Goal: Information Seeking & Learning: Learn about a topic

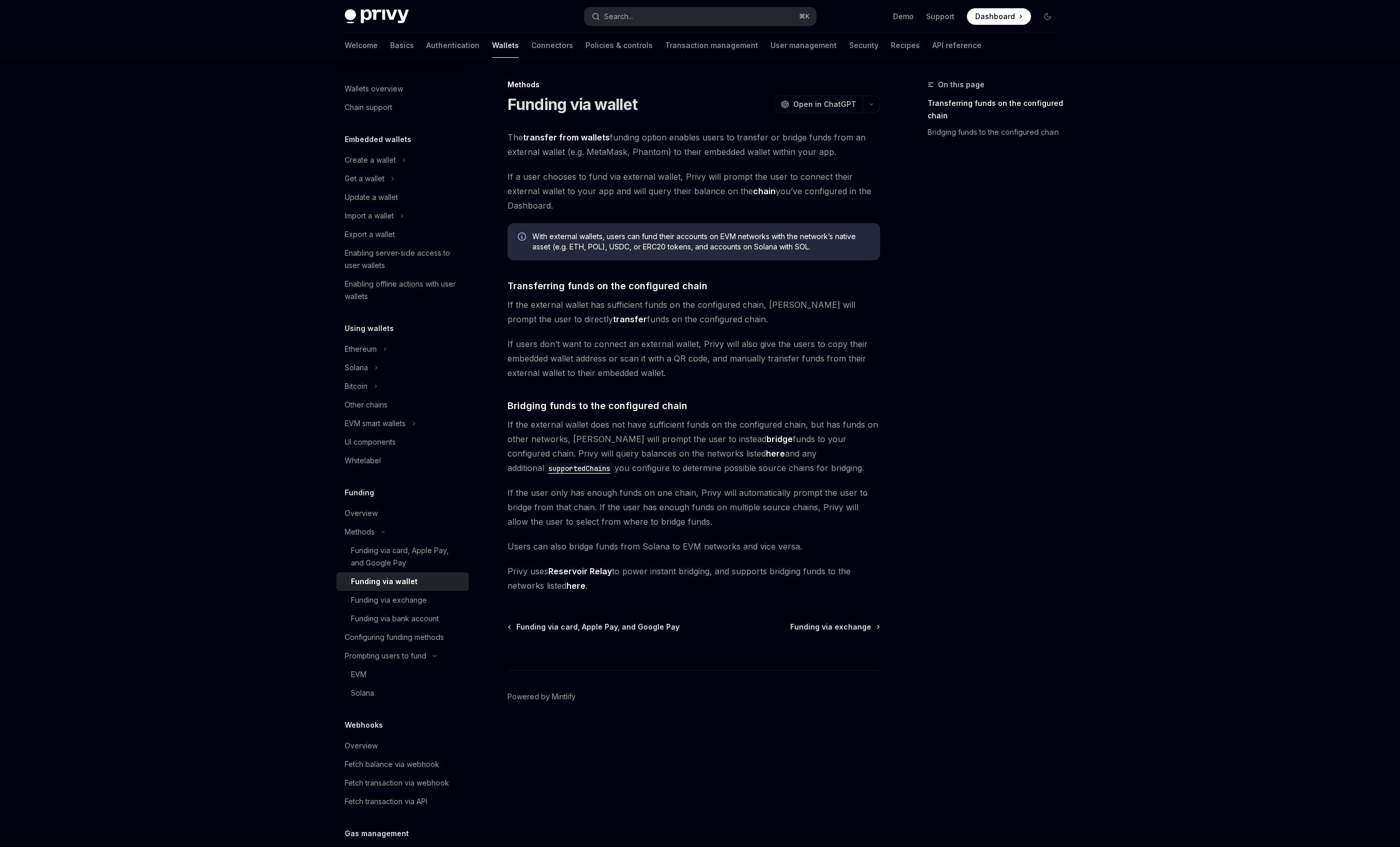
scroll to position [164, 0]
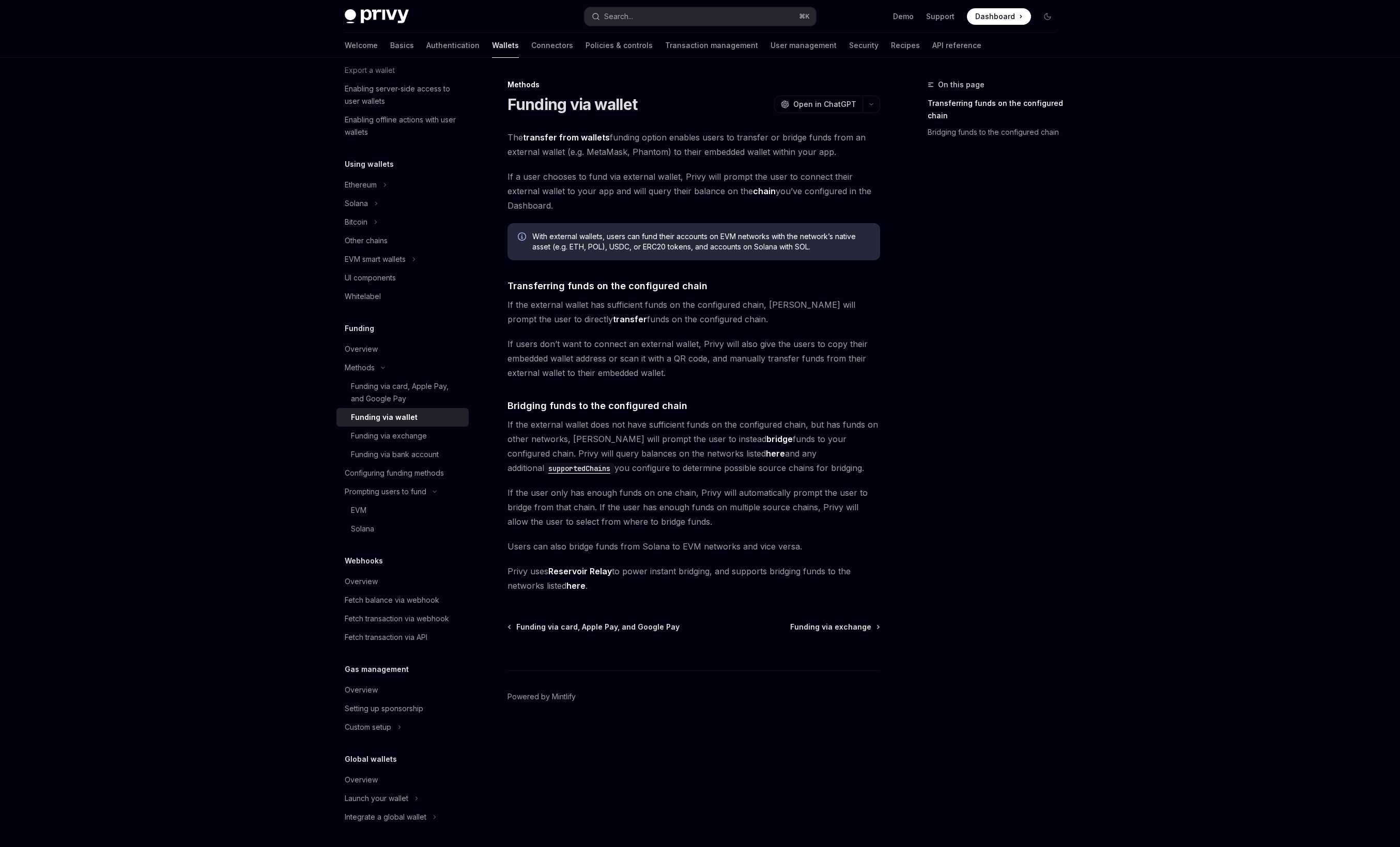
click at [784, 48] on div "Welcome Basics Authentication Wallets Connectors Policies & controls Transactio…" at bounding box center [663, 45] width 636 height 25
click at [849, 48] on link "Security" at bounding box center [863, 45] width 29 height 25
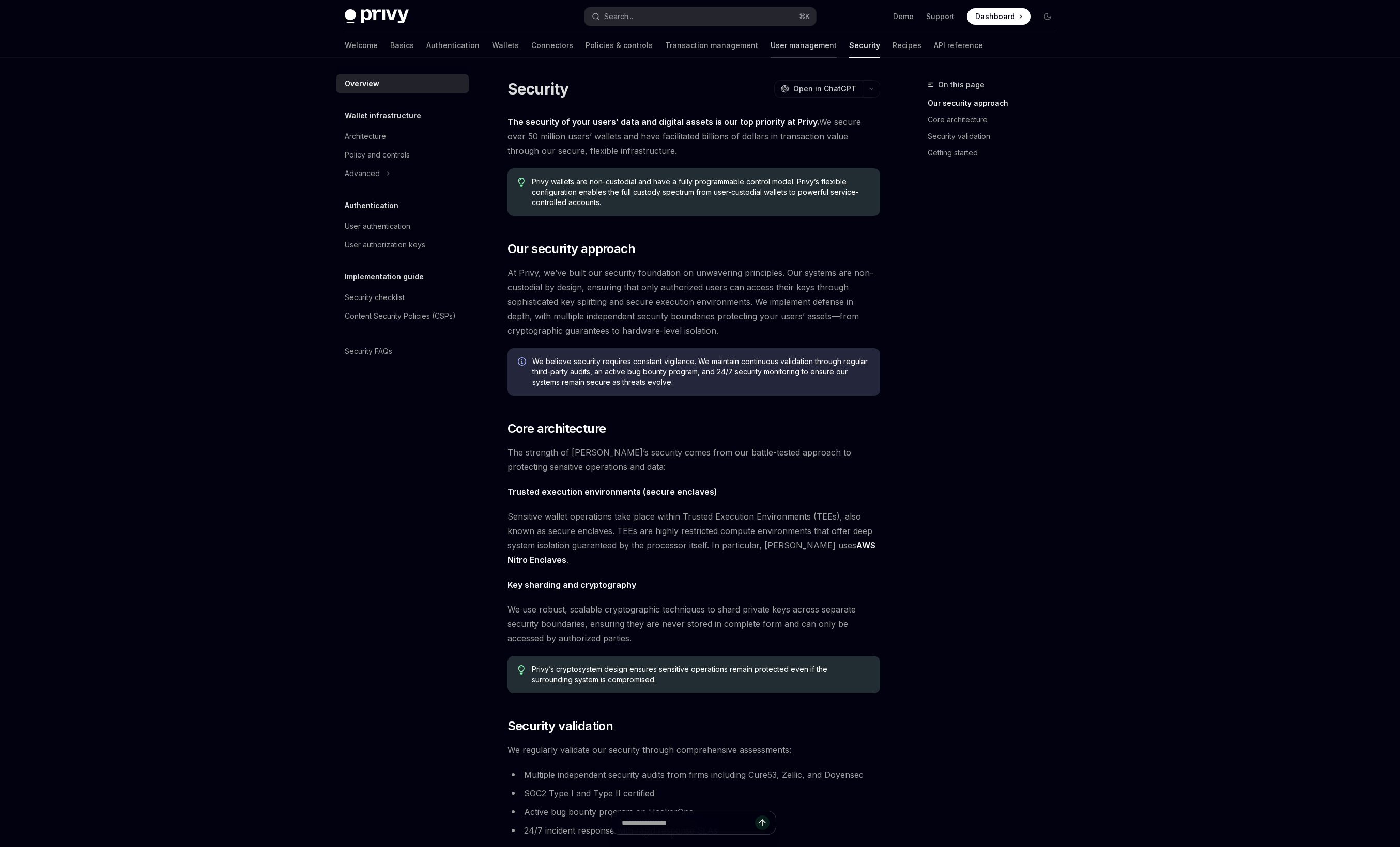
click at [771, 46] on link "User management" at bounding box center [803, 45] width 66 height 25
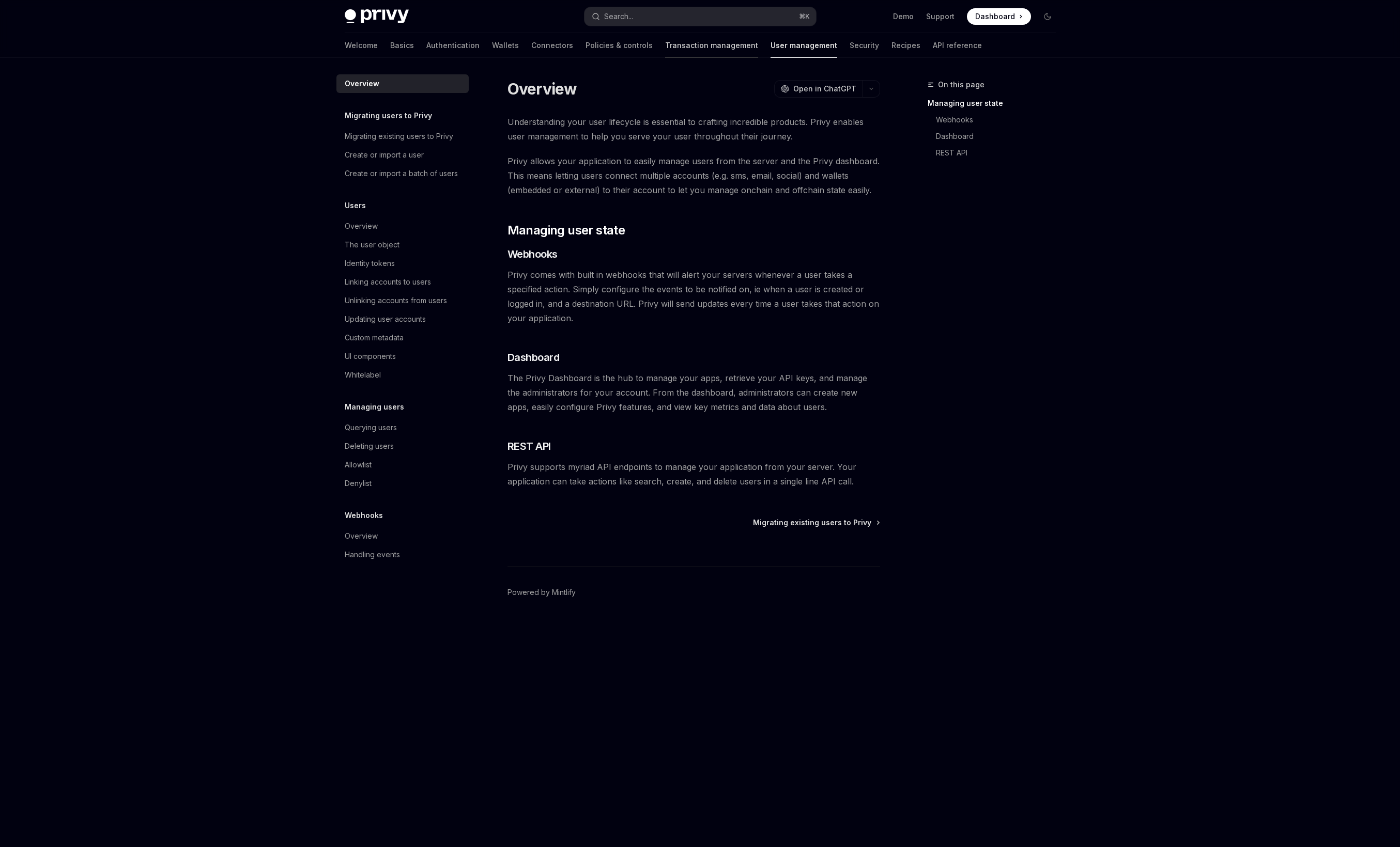
click at [675, 39] on link "Transaction management" at bounding box center [711, 45] width 93 height 25
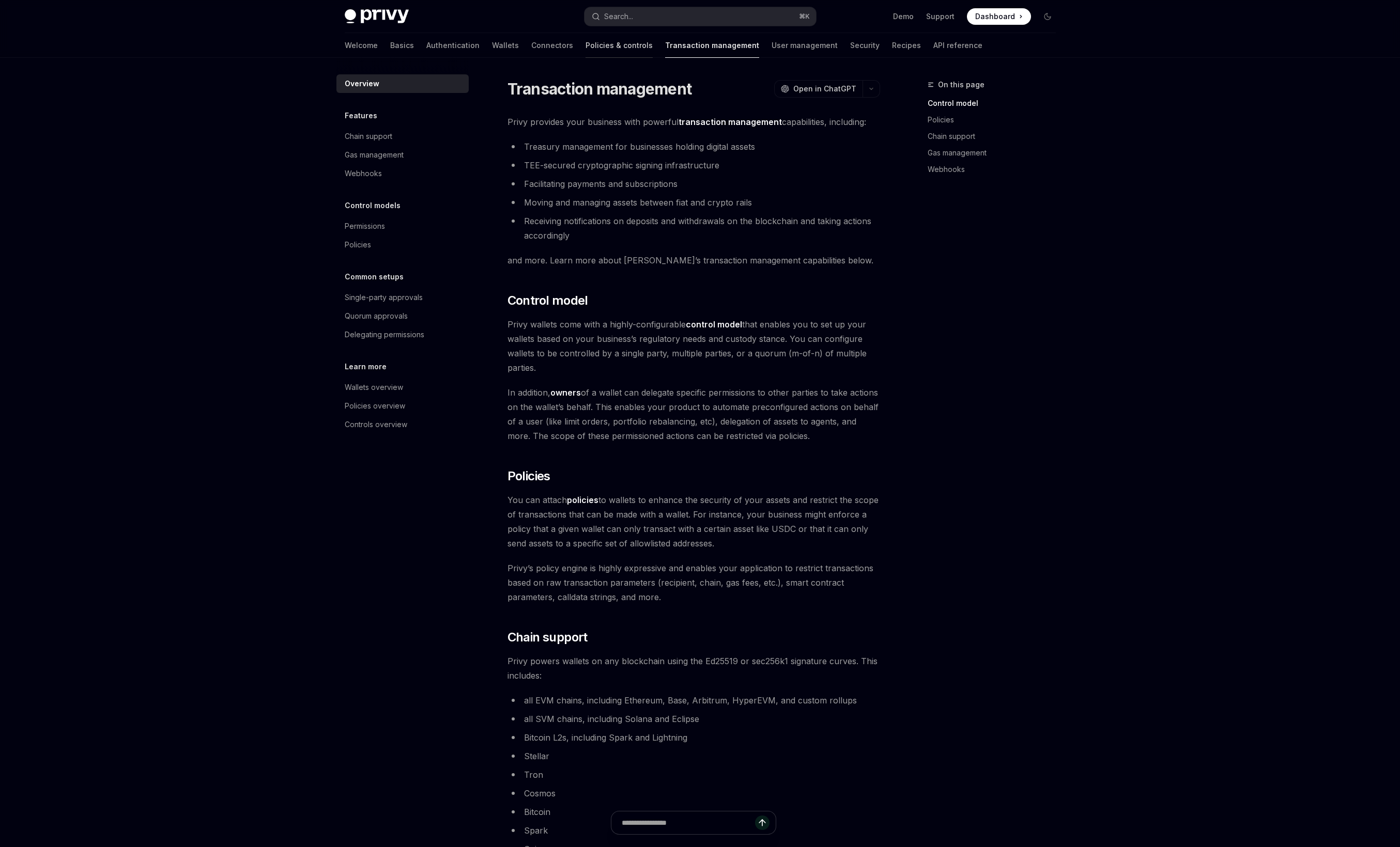
click at [585, 39] on link "Policies & controls" at bounding box center [619, 45] width 67 height 25
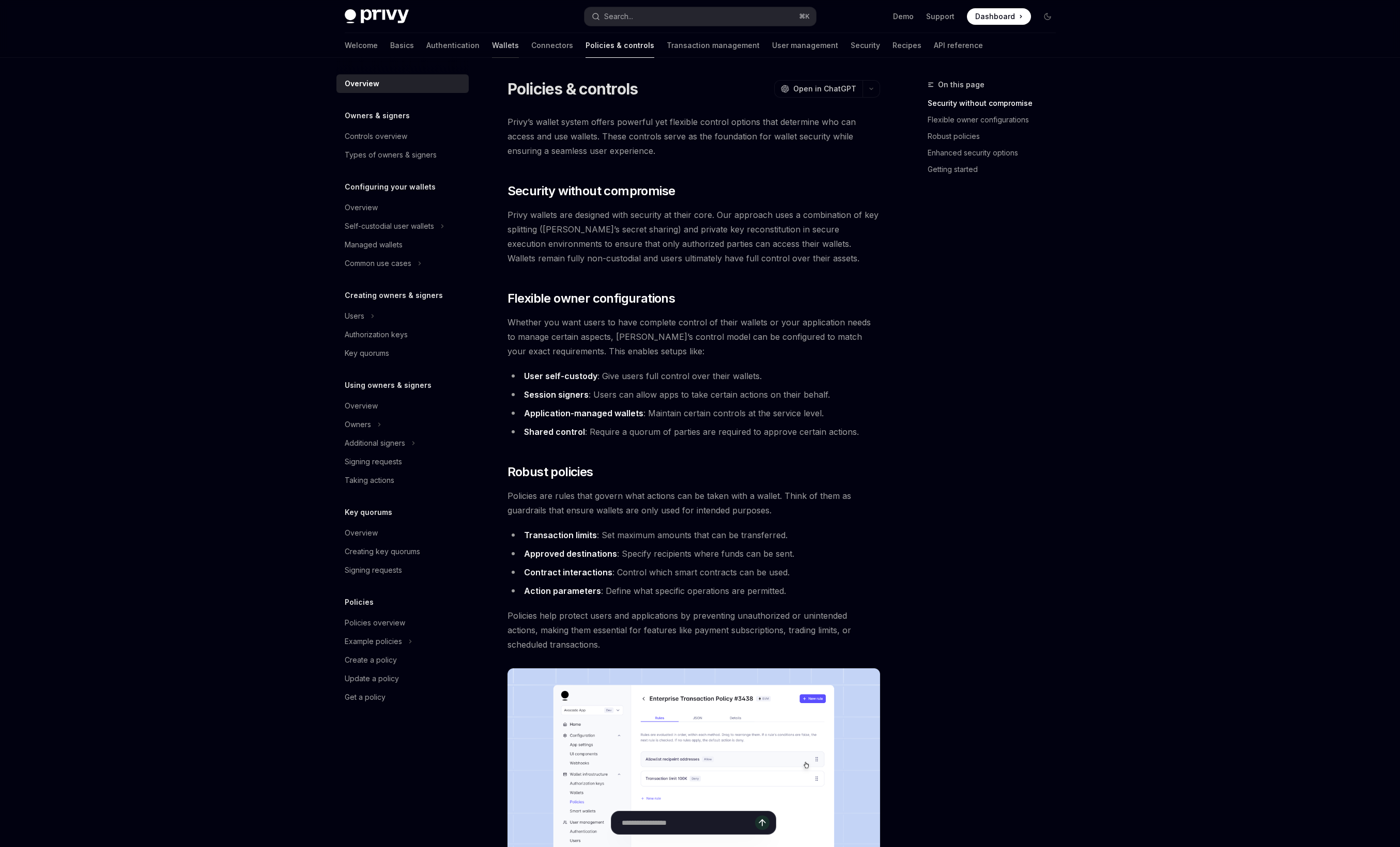
click at [492, 52] on link "Wallets" at bounding box center [506, 45] width 27 height 25
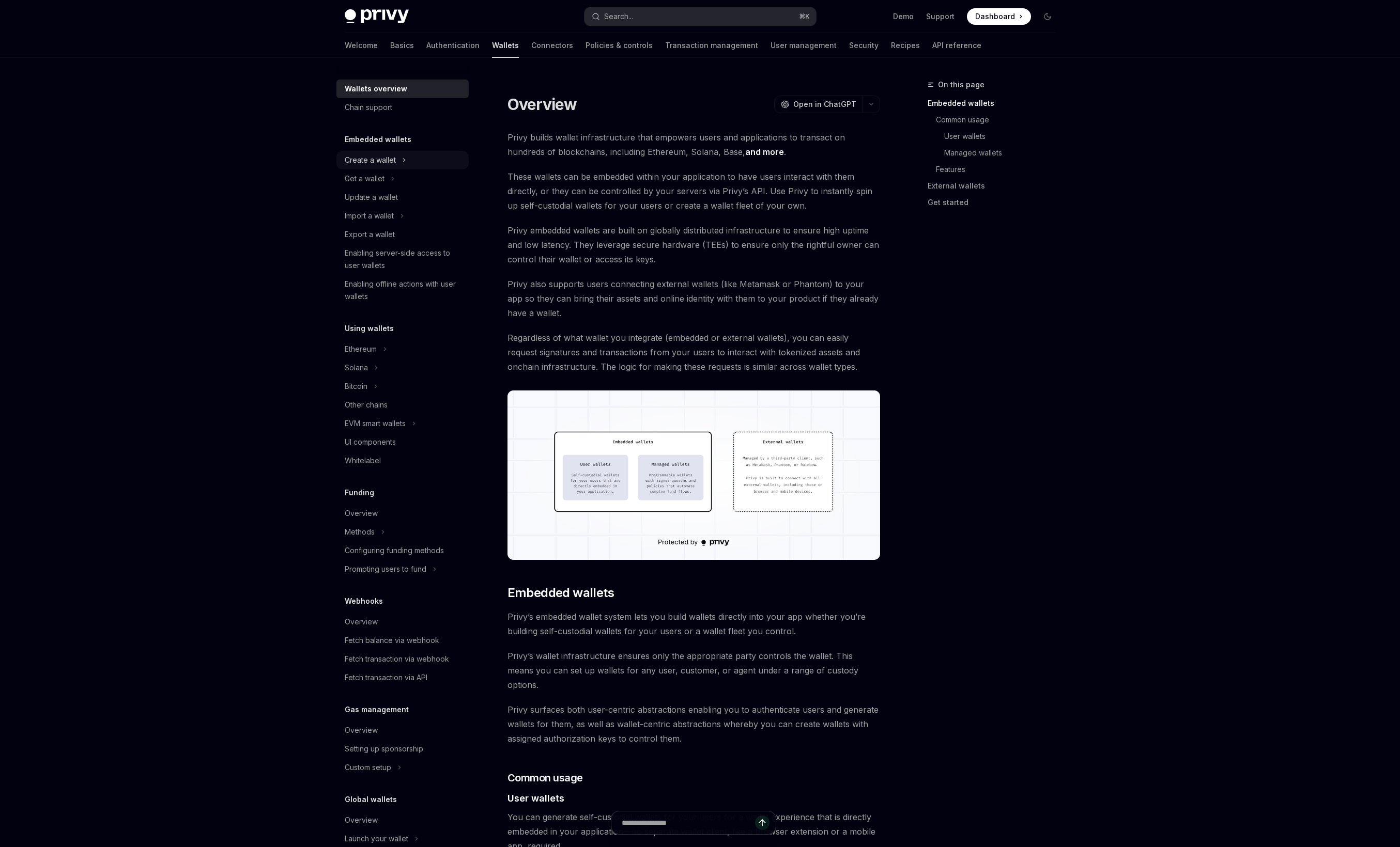
click at [405, 158] on icon at bounding box center [404, 160] width 4 height 12
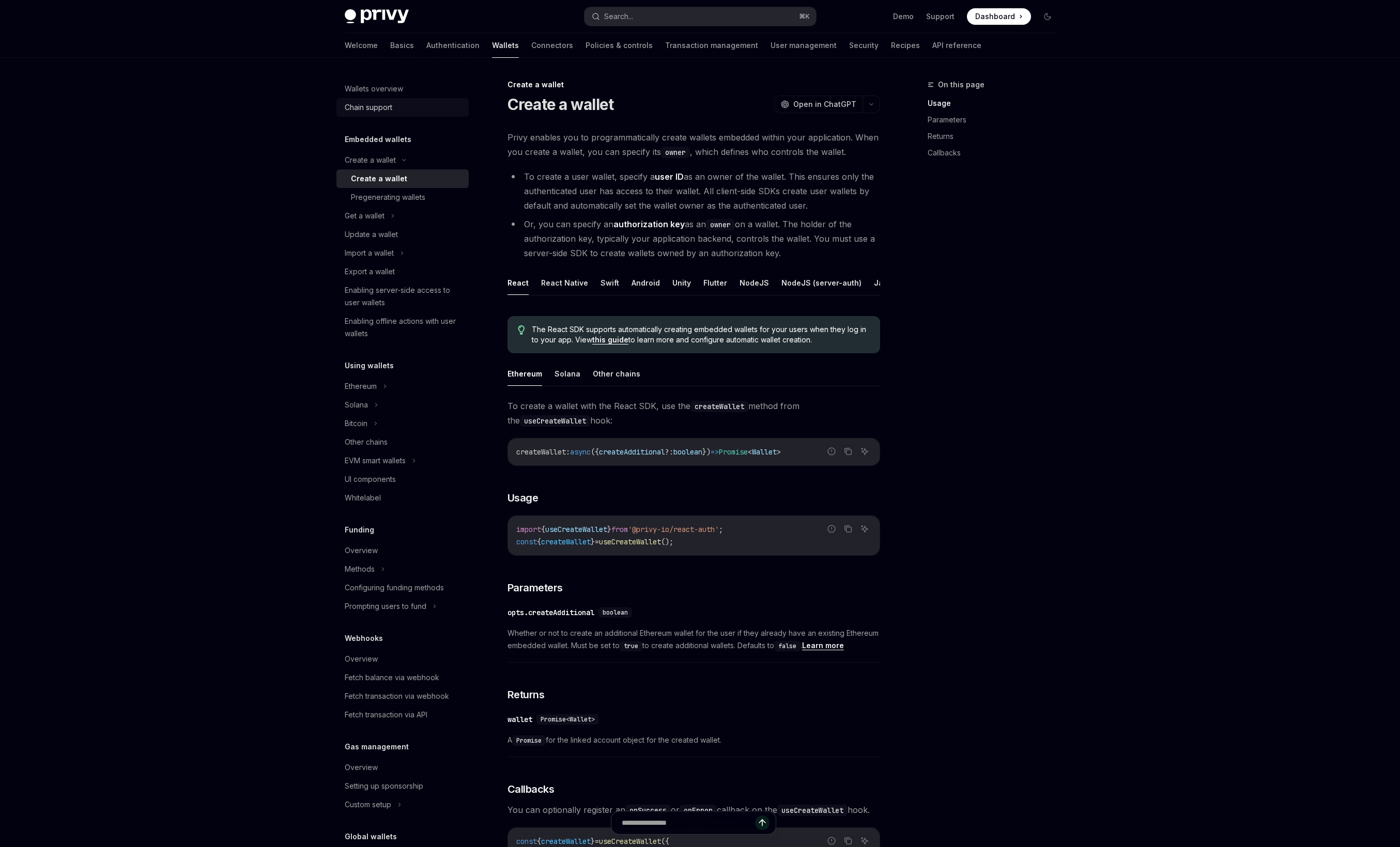
click at [398, 111] on div "Chain support" at bounding box center [403, 107] width 118 height 12
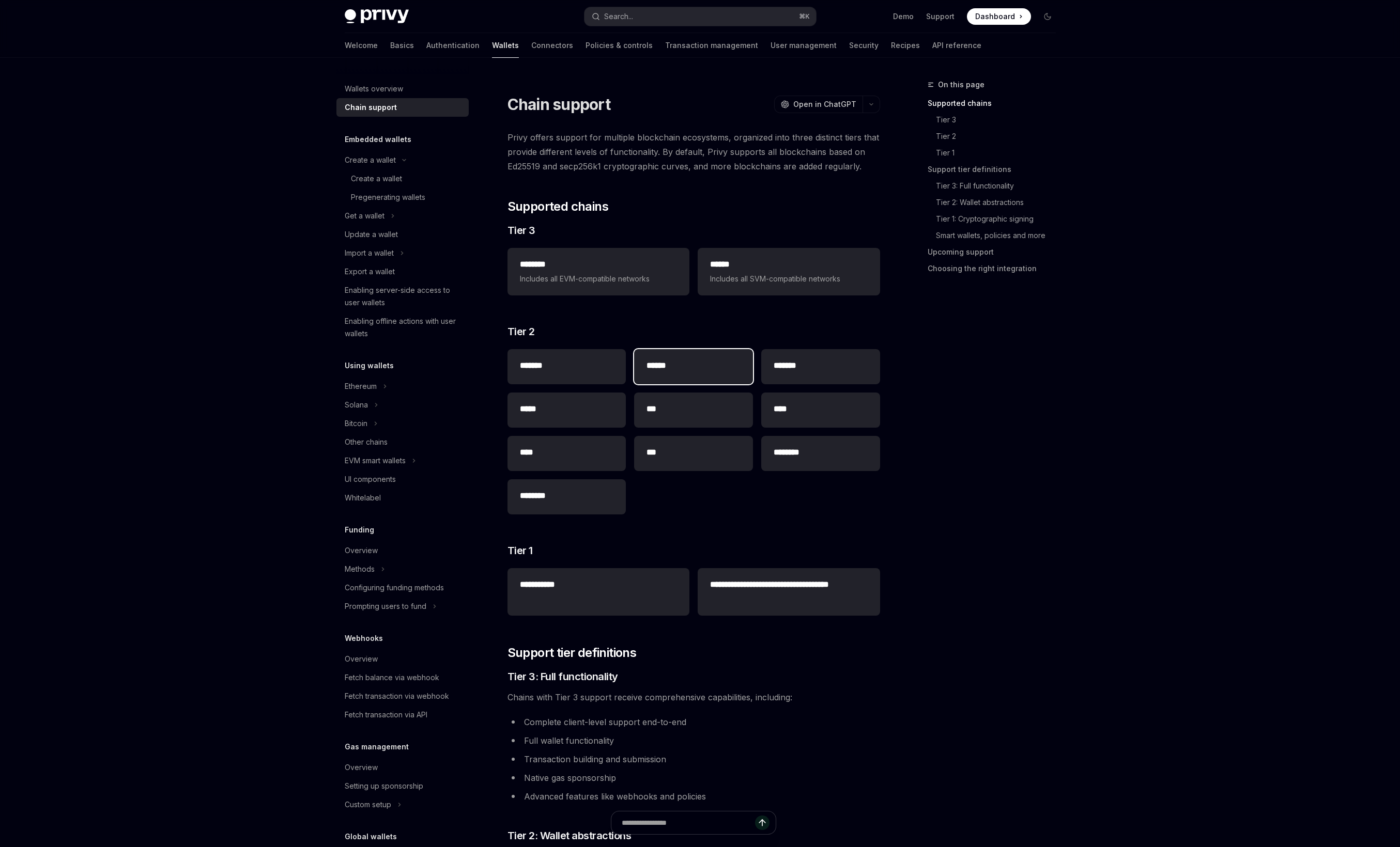
click at [691, 380] on div "******" at bounding box center [693, 366] width 119 height 35
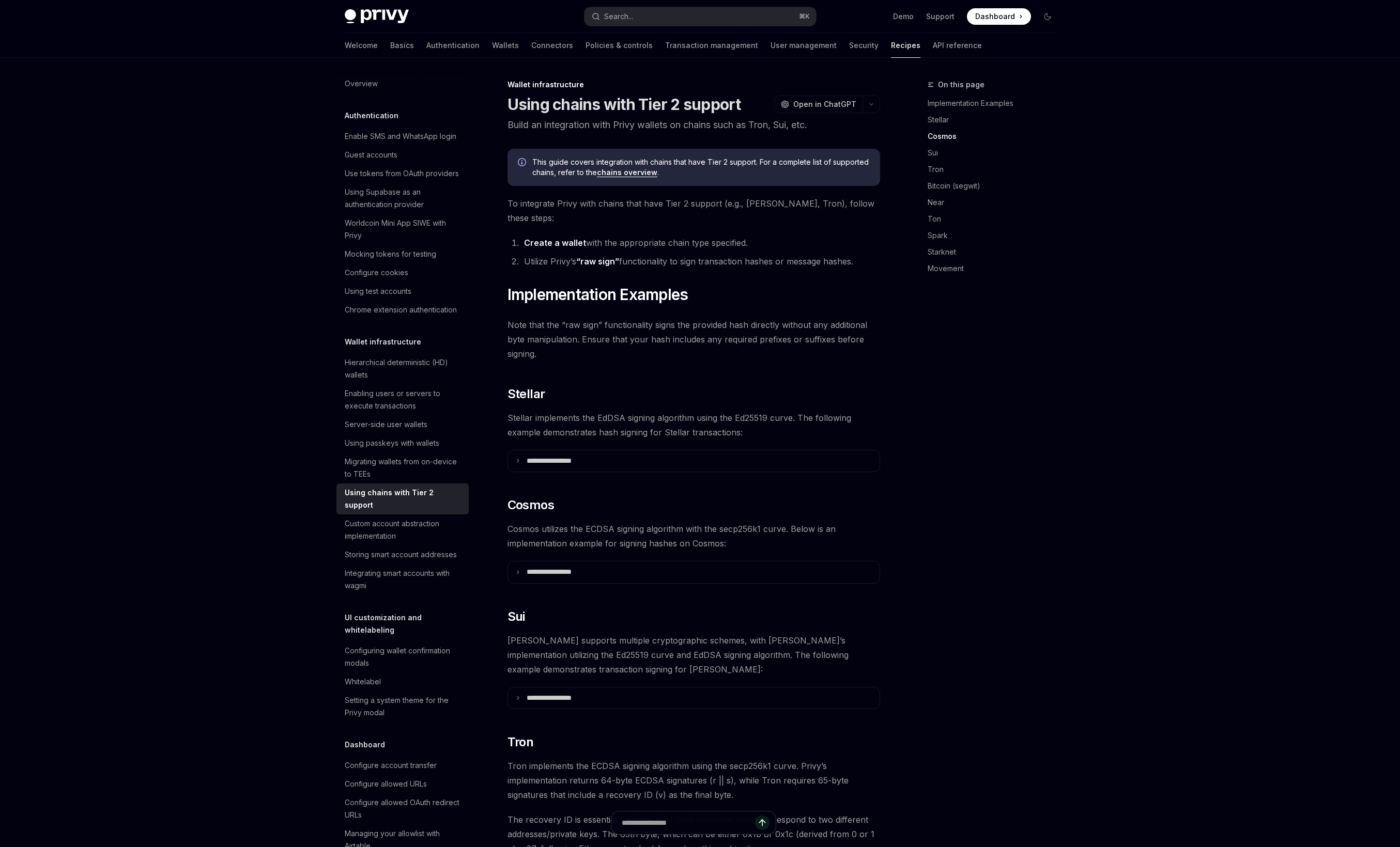
scroll to position [404, 0]
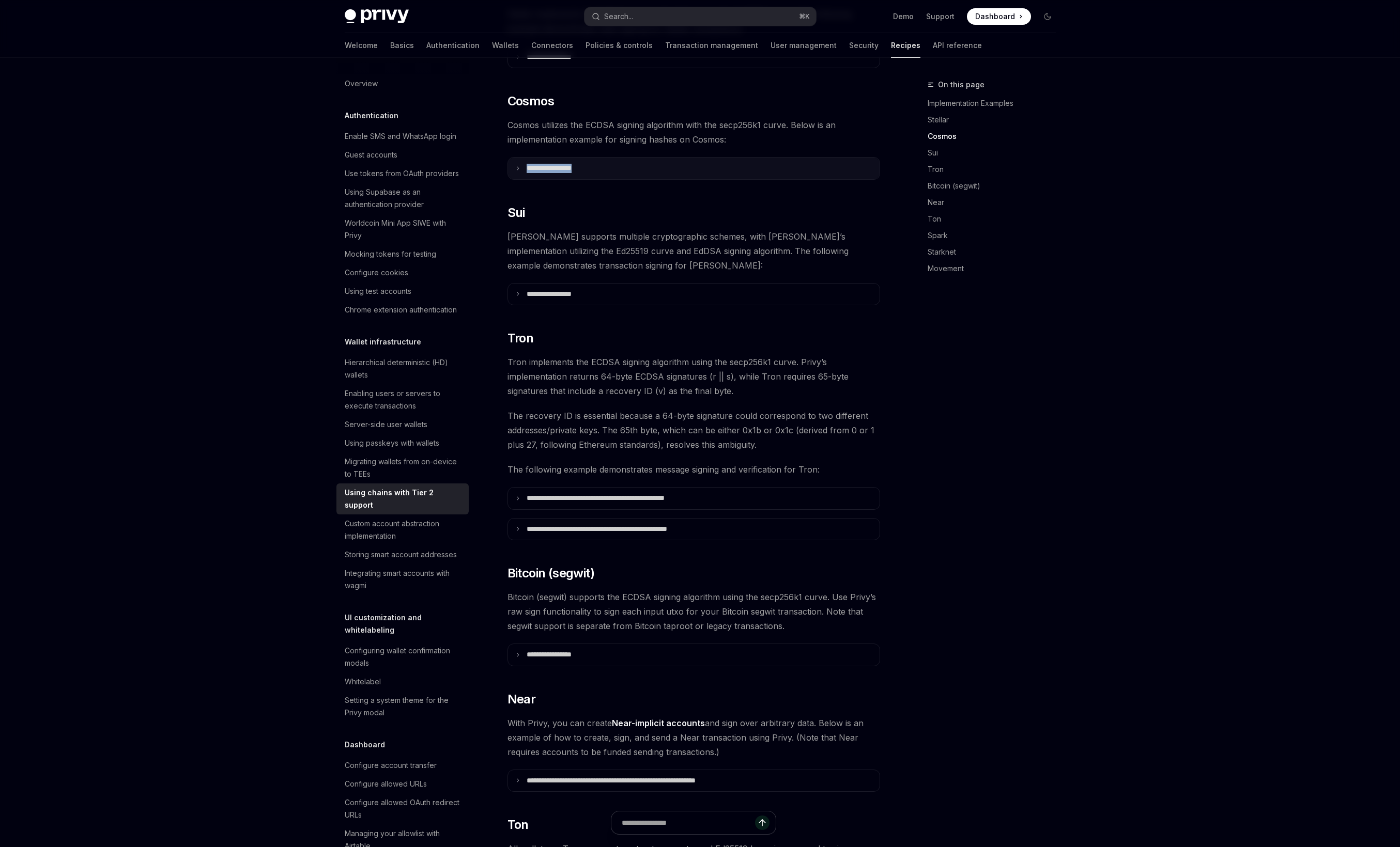
click at [667, 158] on summary "**********" at bounding box center [693, 168] width 371 height 22
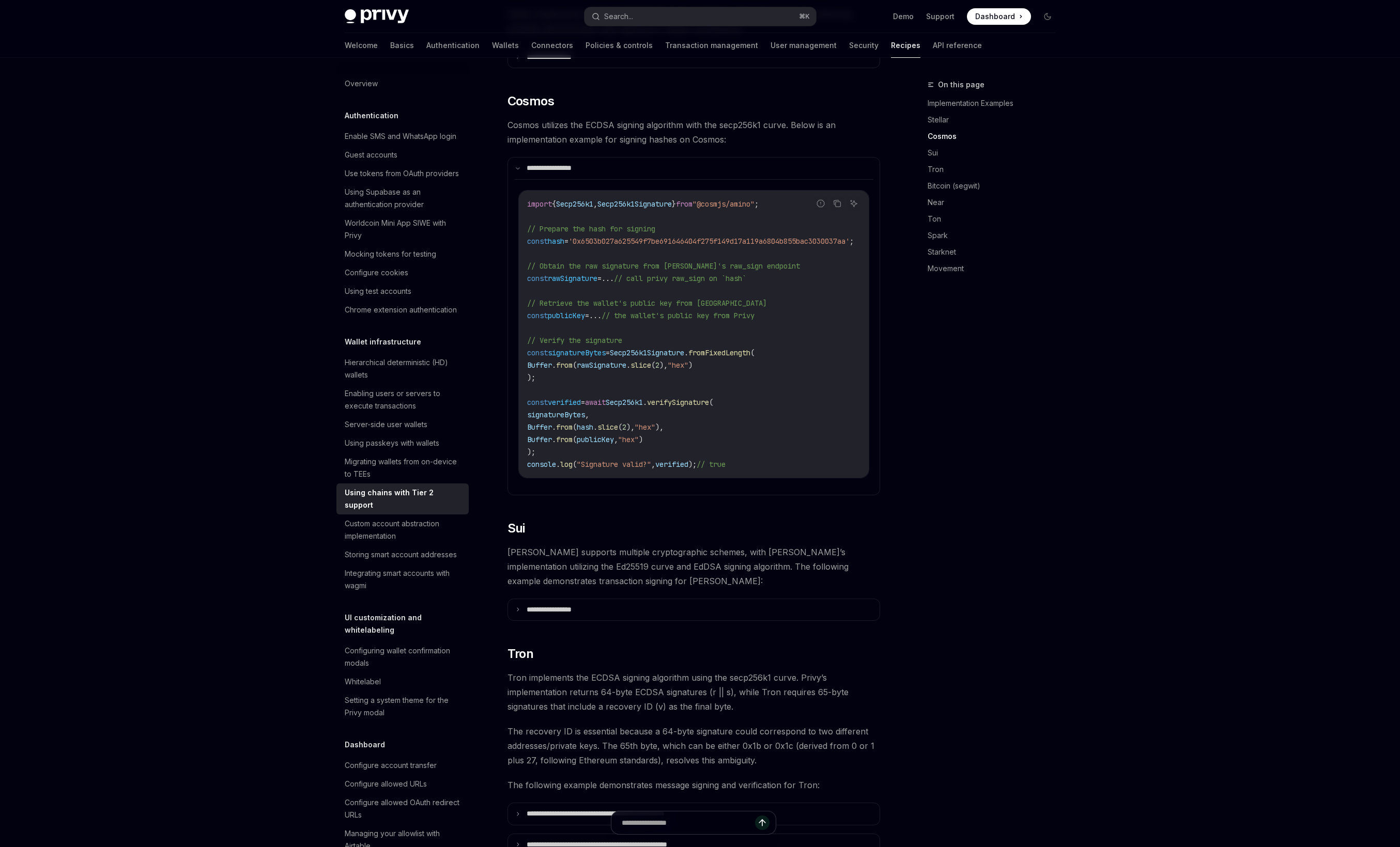
click at [670, 242] on code "import { Secp256k1 , Secp256k1Signature } from "@cosmjs/amino" ; // Prepare the…" at bounding box center [702, 334] width 352 height 273
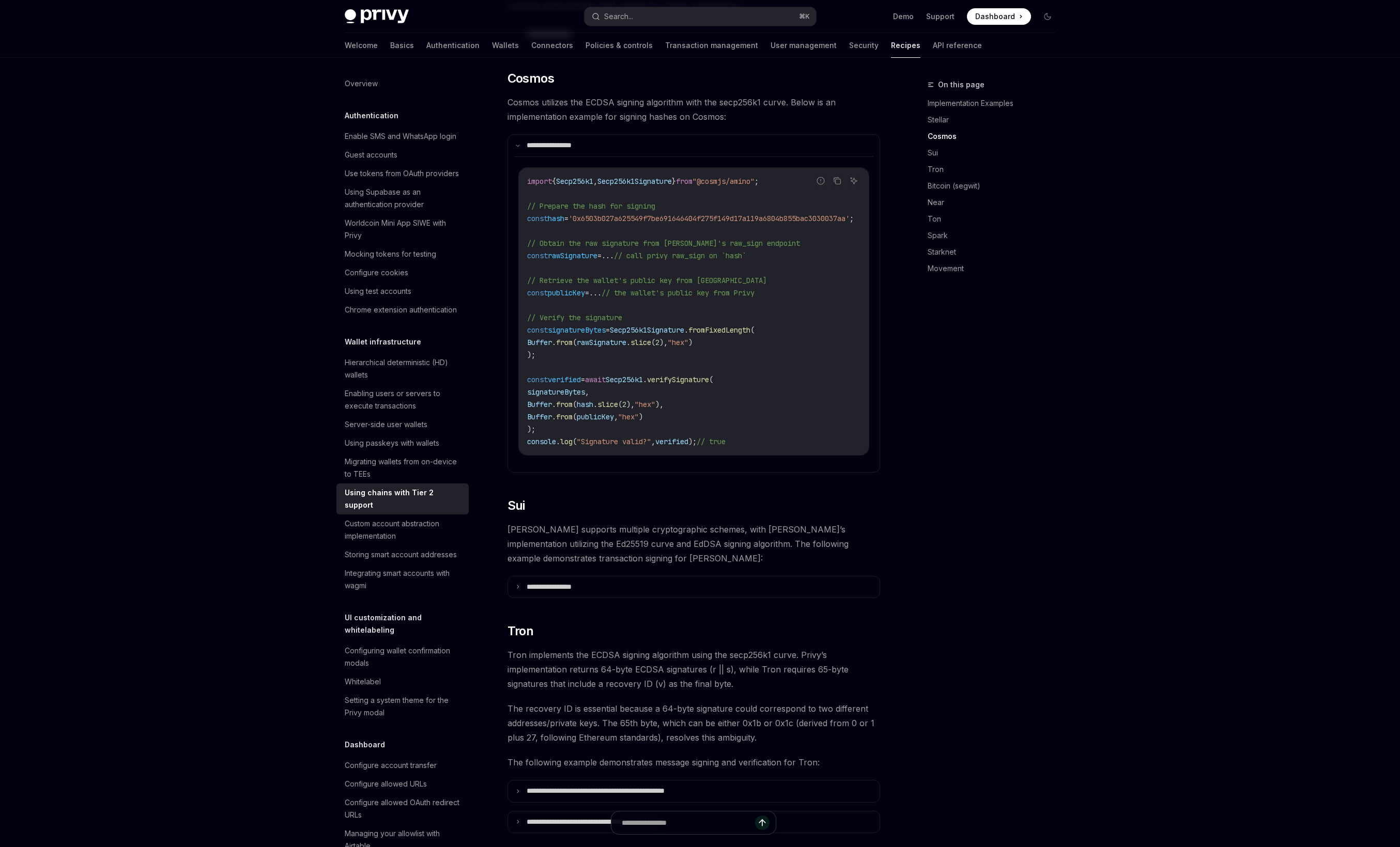
scroll to position [426, 0]
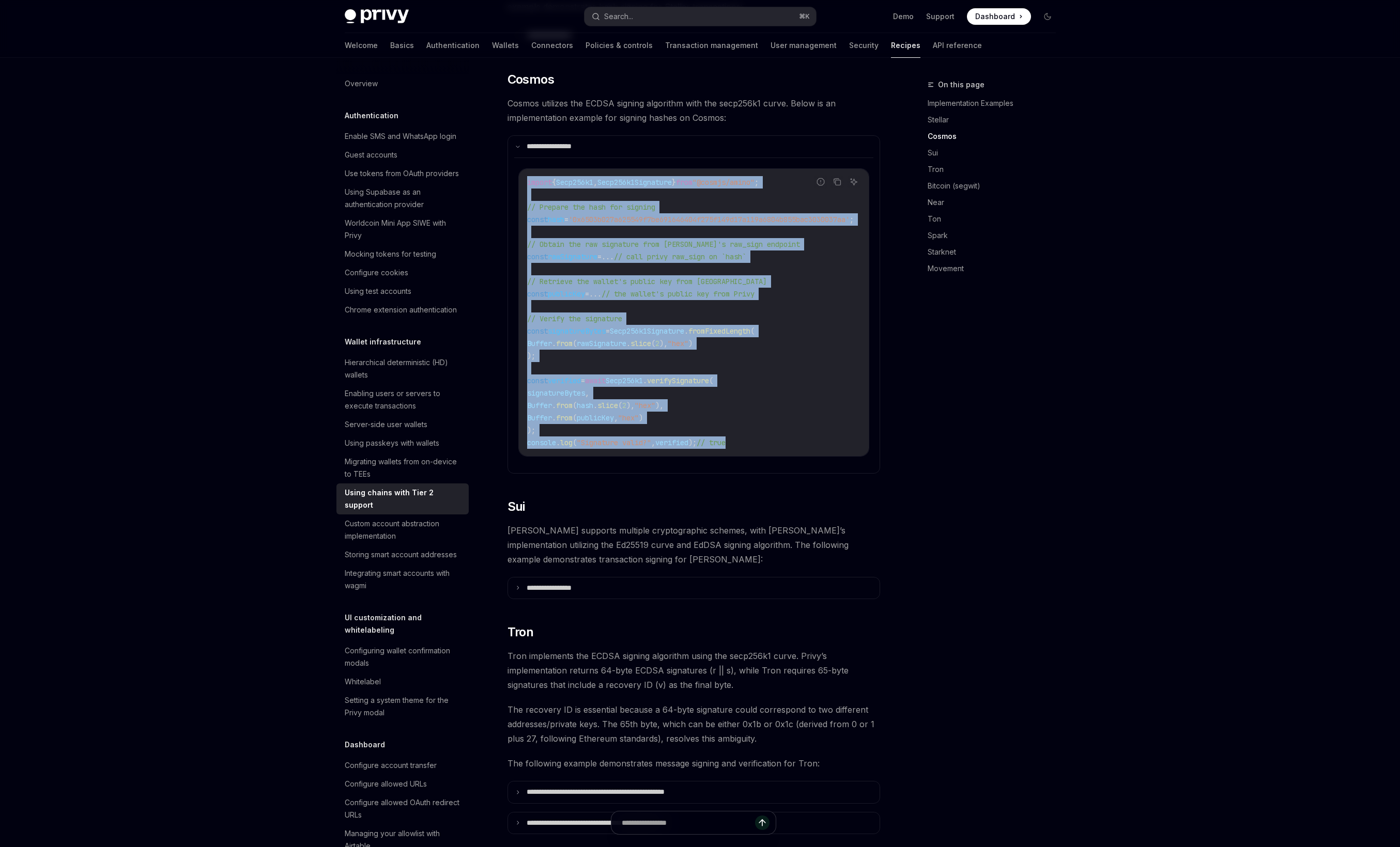
drag, startPoint x: 749, startPoint y: 426, endPoint x: 526, endPoint y: 171, distance: 338.8
click at [526, 171] on div "import { Secp256k1 , Secp256k1Signature } from "@cosmjs/amino" ; // Prepare the…" at bounding box center [693, 312] width 350 height 288
copy code "import { Secp256k1 , Secp256k1Signature } from "@cosmjs/amino" ; // Prepare the…"
click at [705, 409] on code "import { Secp256k1 , Secp256k1Signature } from "@cosmjs/amino" ; // Prepare the…" at bounding box center [702, 312] width 352 height 273
drag, startPoint x: 744, startPoint y: 429, endPoint x: 522, endPoint y: 170, distance: 341.1
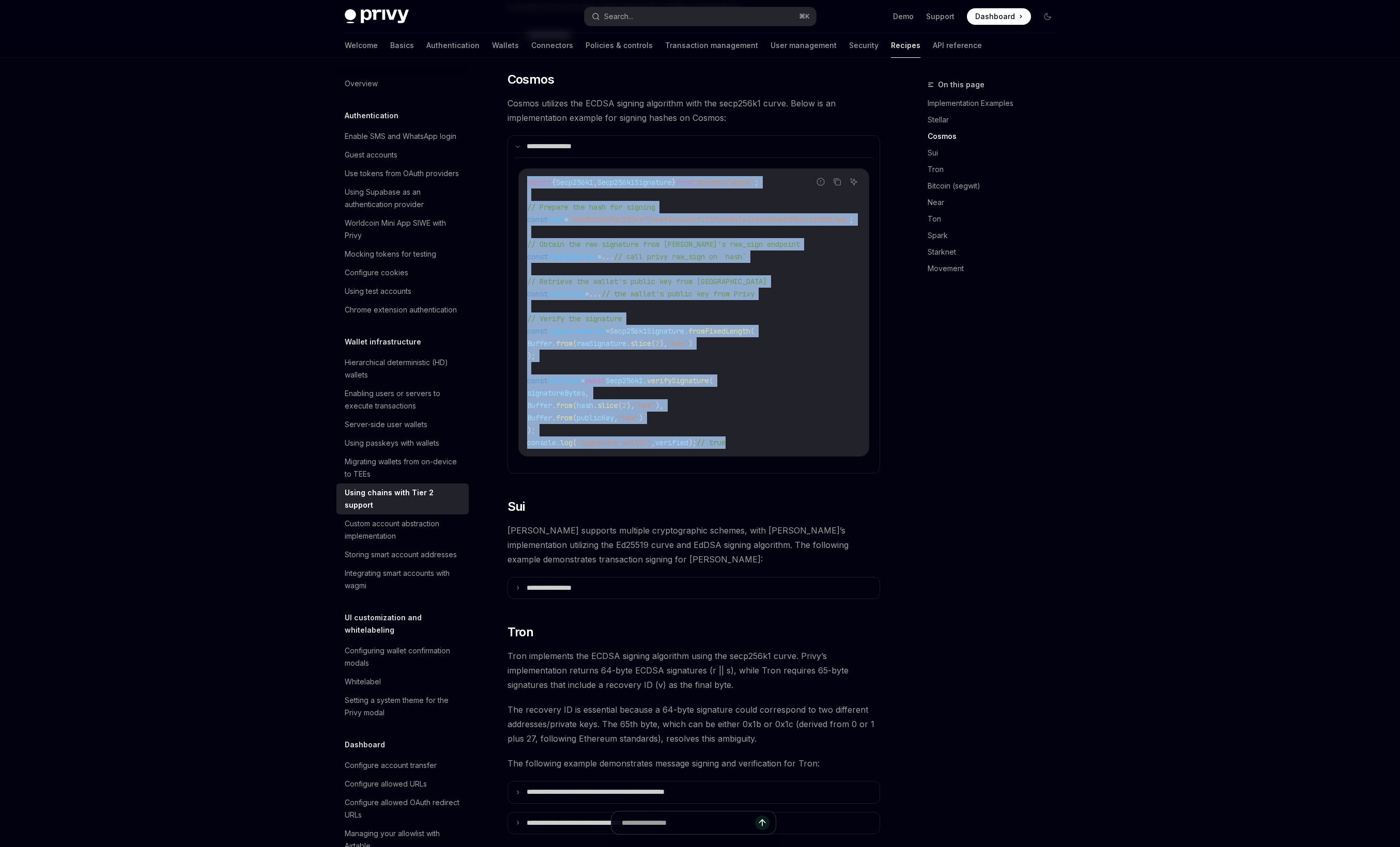
click at [522, 170] on div "import { Secp256k1 , Secp256k1Signature } from "@cosmjs/amino" ; // Prepare the…" at bounding box center [693, 312] width 350 height 288
copy code "import { Secp256k1 , Secp256k1Signature } from "@cosmjs/amino" ; // Prepare the…"
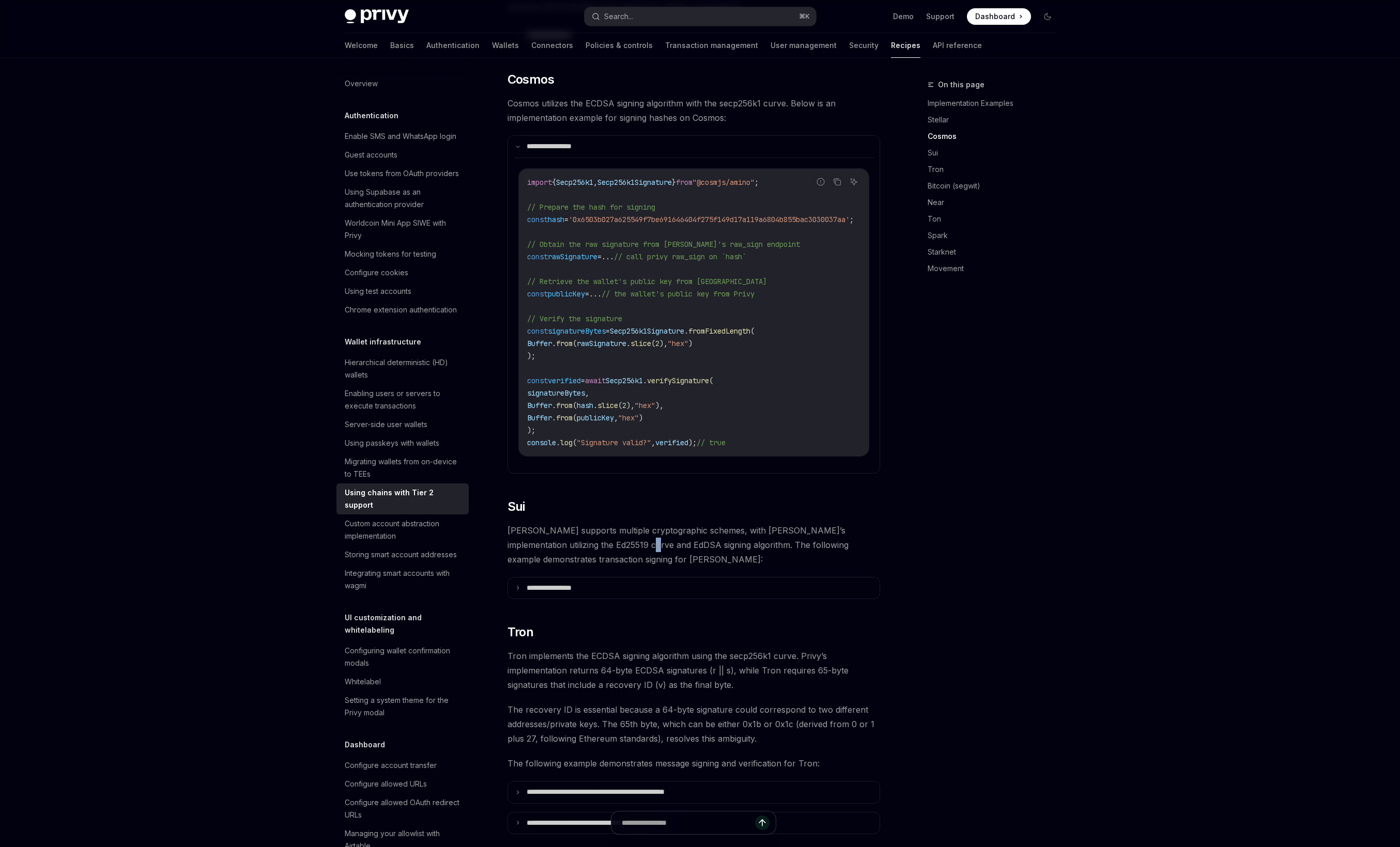
click at [592, 531] on span "Sui supports multiple cryptographic schemes, with Privy’s implementation utiliz…" at bounding box center [693, 545] width 373 height 43
click at [468, 43] on div "Welcome Basics Authentication Wallets Connectors Policies & controls Transactio…" at bounding box center [663, 45] width 637 height 25
click at [492, 43] on link "Wallets" at bounding box center [506, 45] width 27 height 25
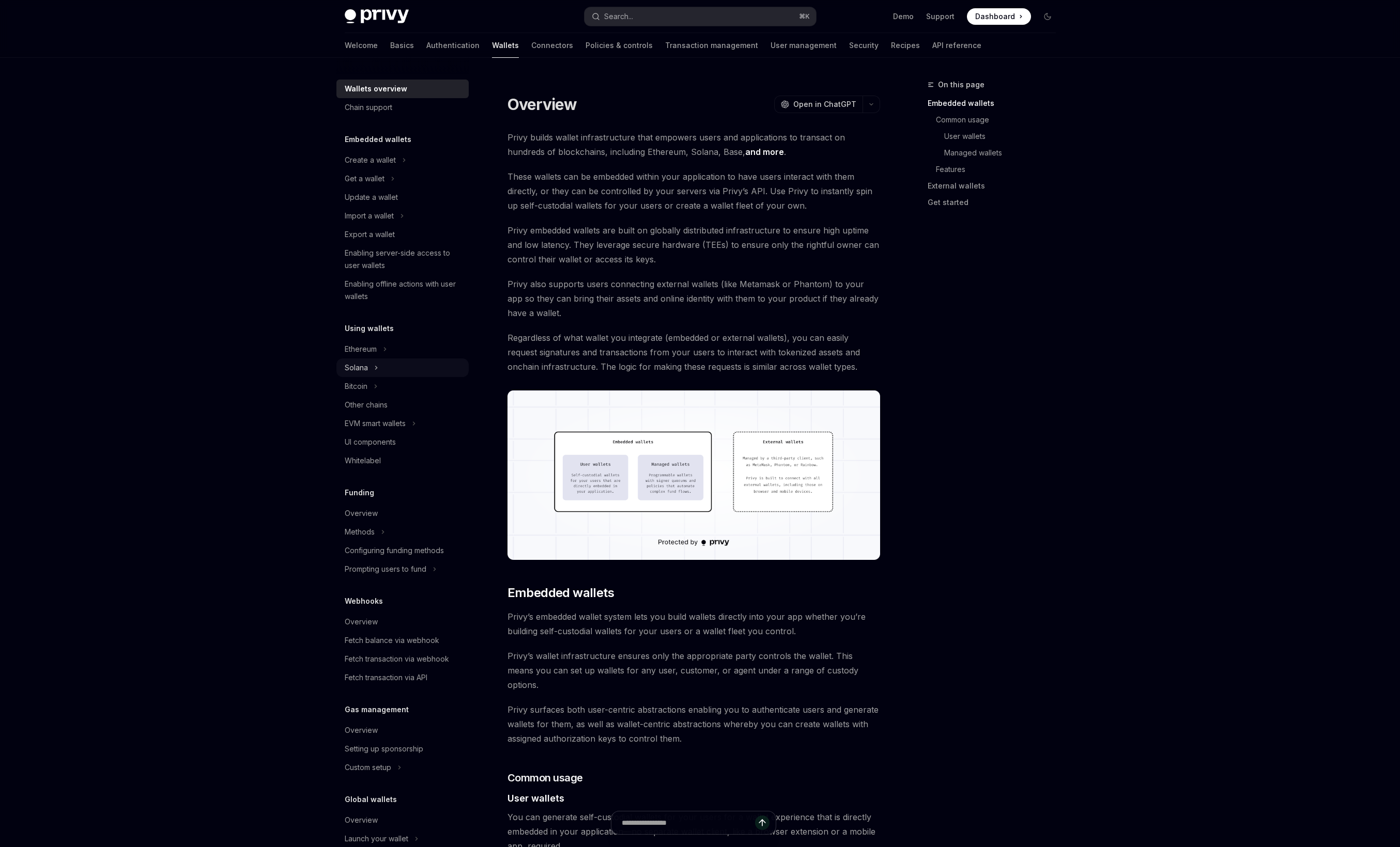
click at [397, 366] on div "Solana" at bounding box center [403, 368] width 132 height 18
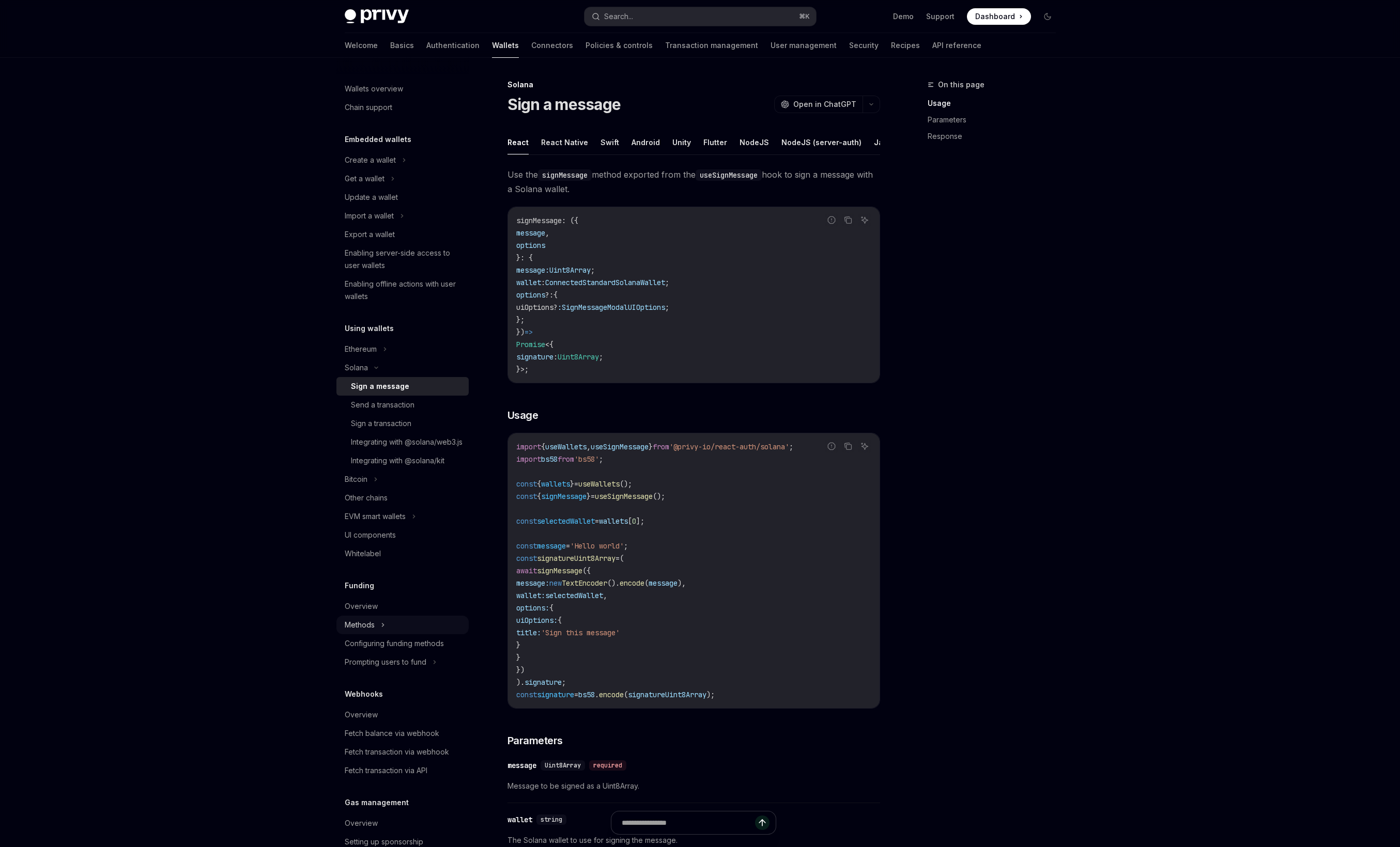
click at [376, 634] on div "Methods" at bounding box center [403, 625] width 132 height 18
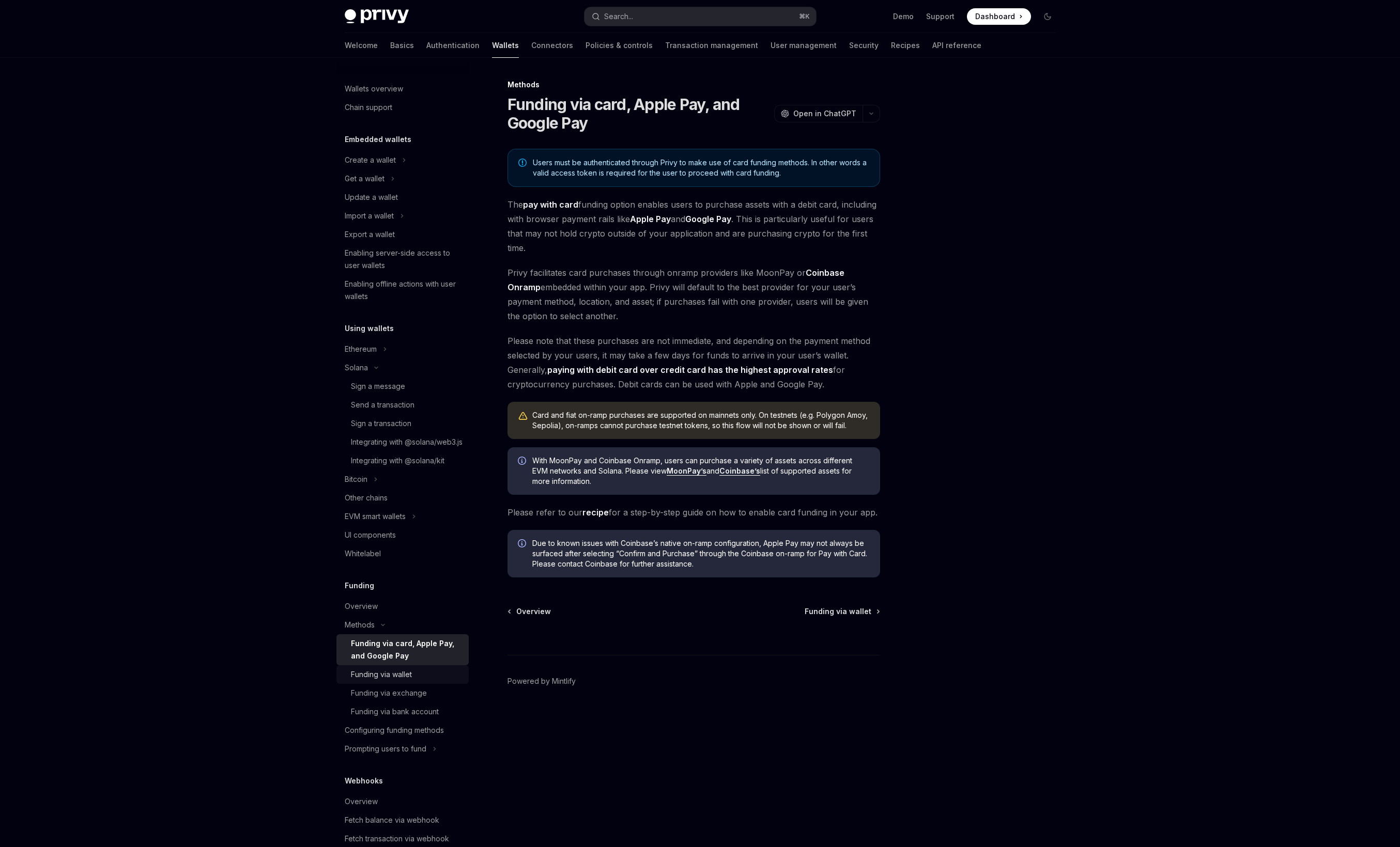
click at [410, 681] on div "Funding via wallet" at bounding box center [381, 674] width 61 height 12
type textarea "*"
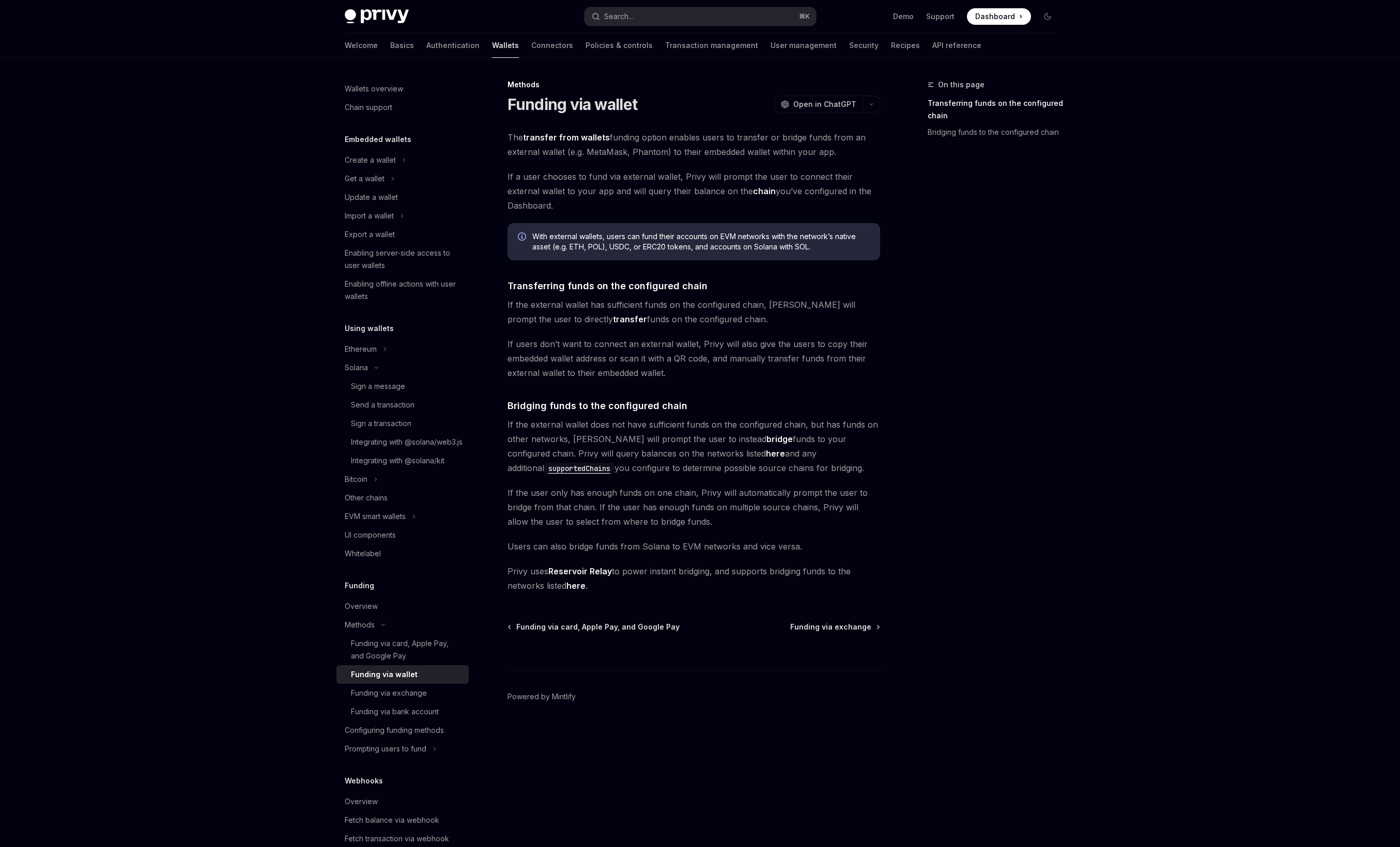
click at [533, 447] on span "If the external wallet does not have sufficient funds on the configured chain, …" at bounding box center [693, 446] width 373 height 58
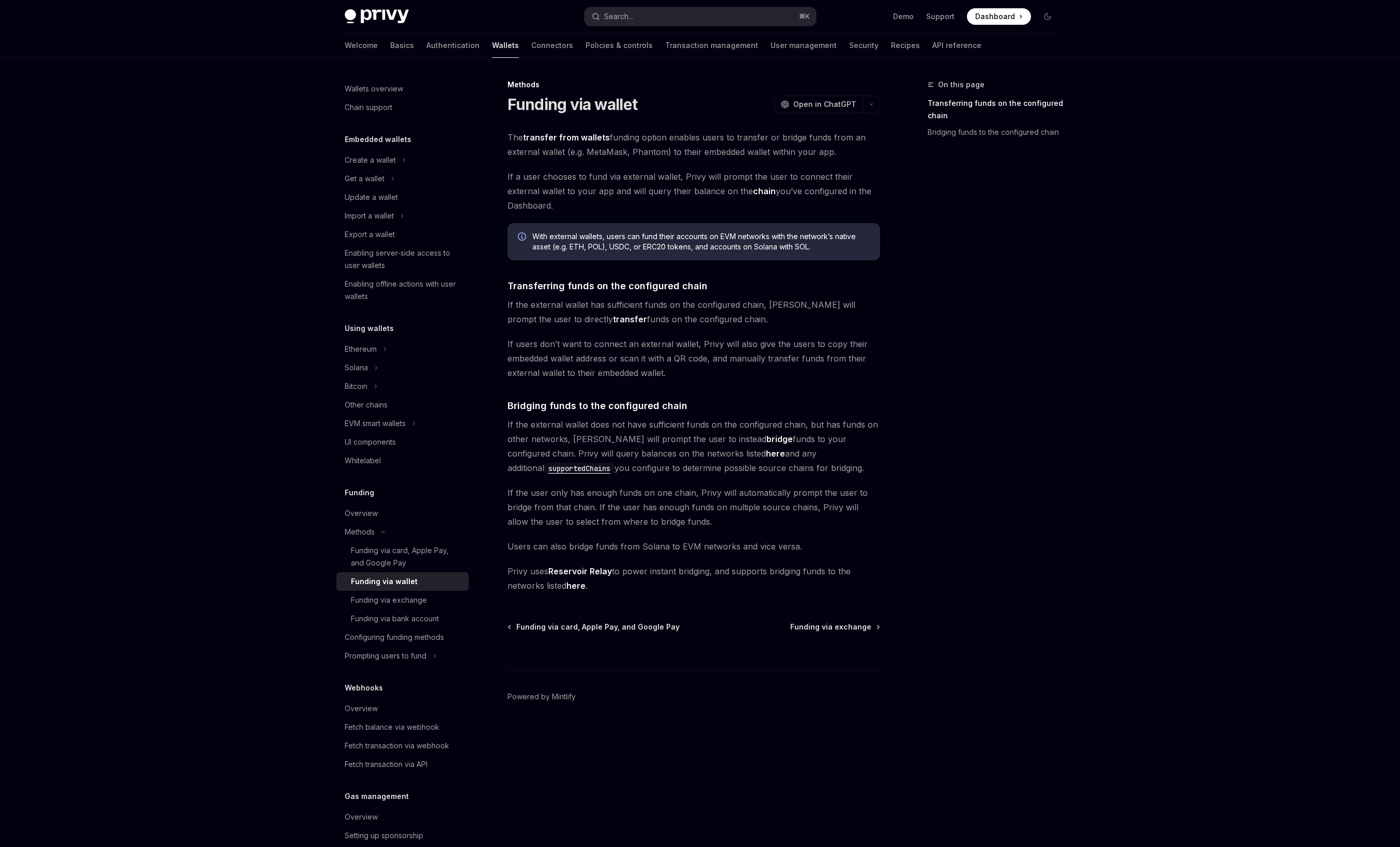
click at [533, 447] on span "If the external wallet does not have sufficient funds on the configured chain, …" at bounding box center [693, 446] width 373 height 58
click at [415, 604] on div "Funding via exchange" at bounding box center [389, 600] width 76 height 12
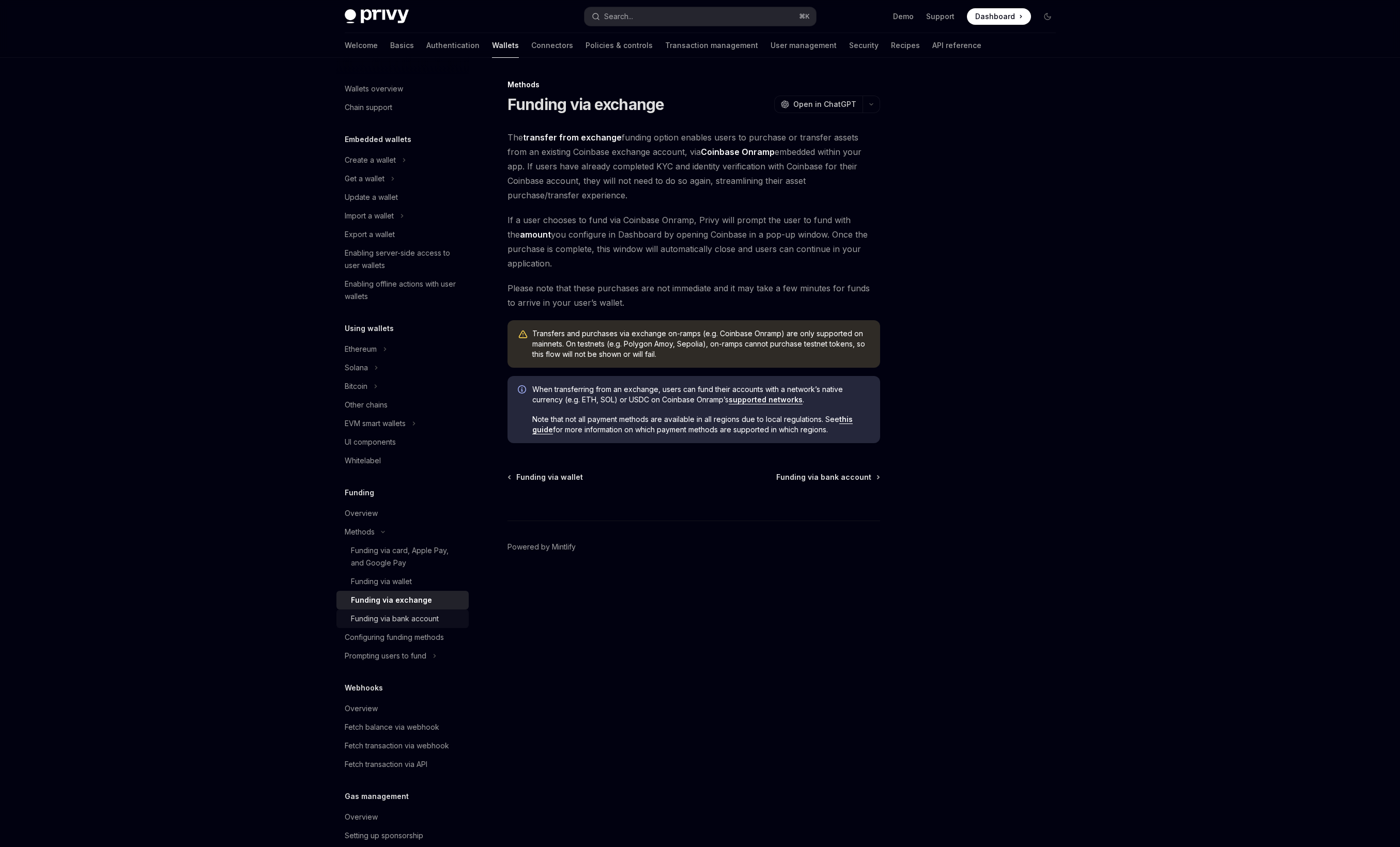
click at [415, 617] on div "Funding via bank account" at bounding box center [395, 618] width 88 height 12
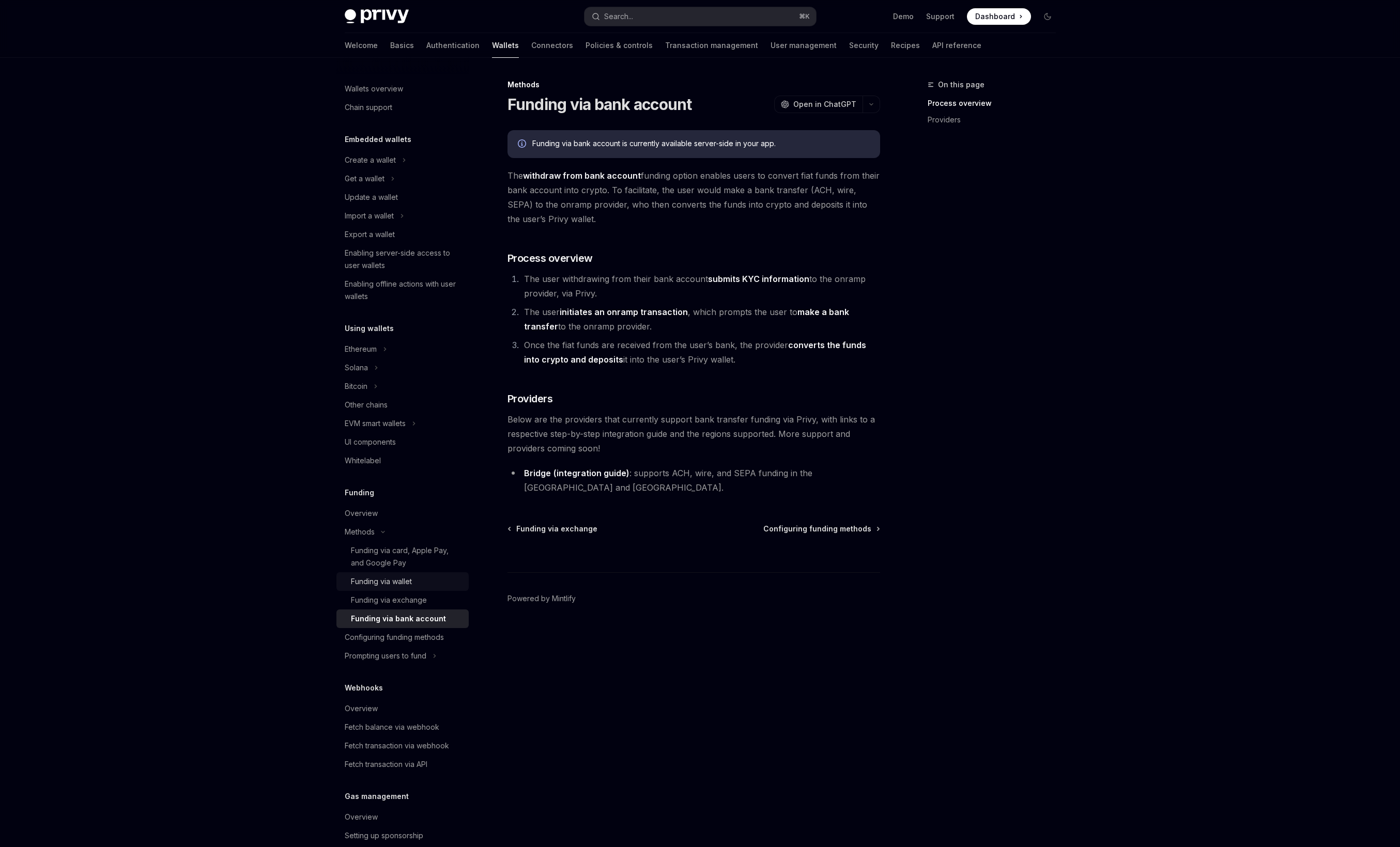
click at [416, 583] on div "Funding via wallet" at bounding box center [406, 581] width 112 height 12
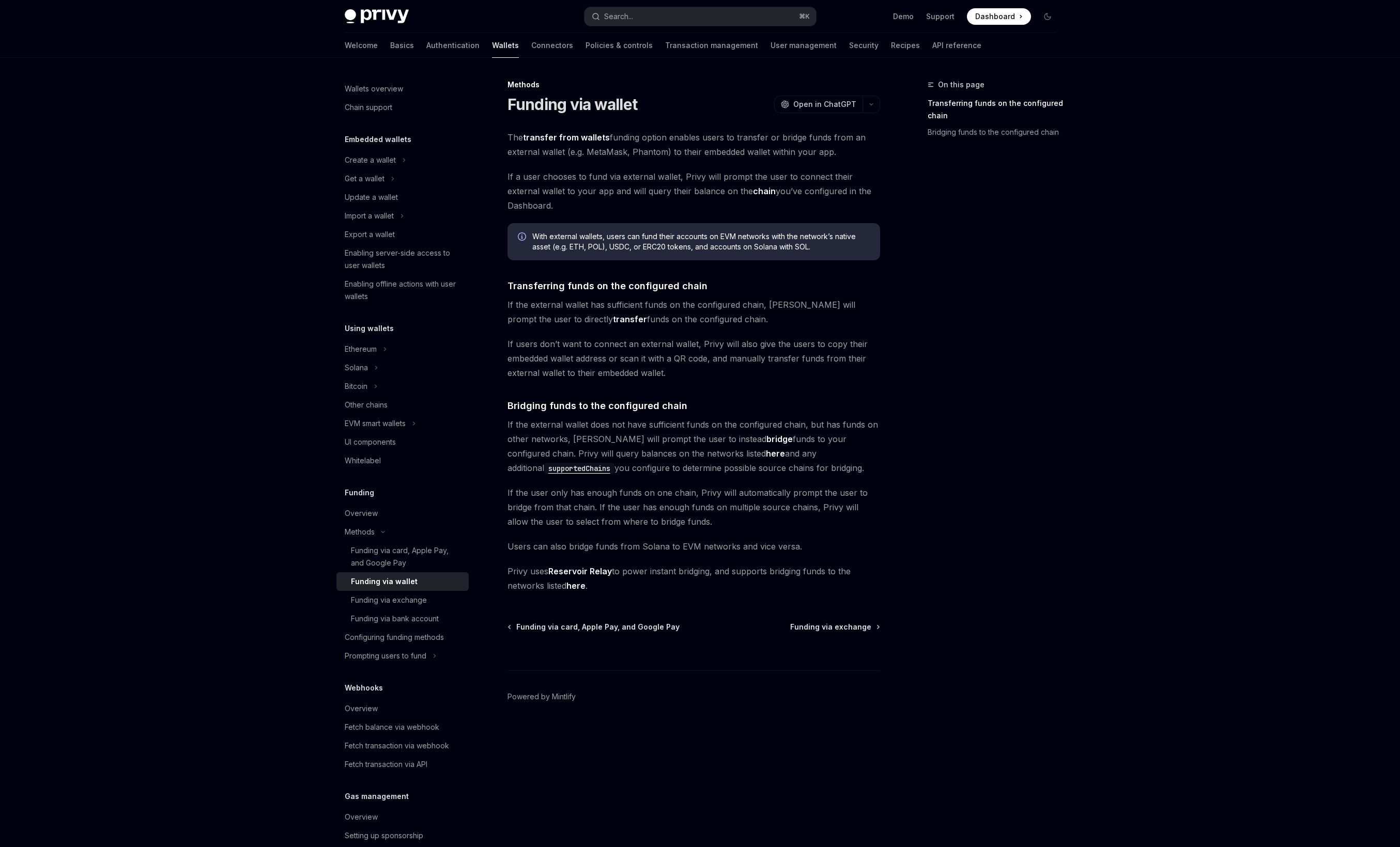
click at [606, 357] on span "If users don’t want to connect an external wallet, Privy will also give the use…" at bounding box center [693, 358] width 373 height 43
type textarea "*"
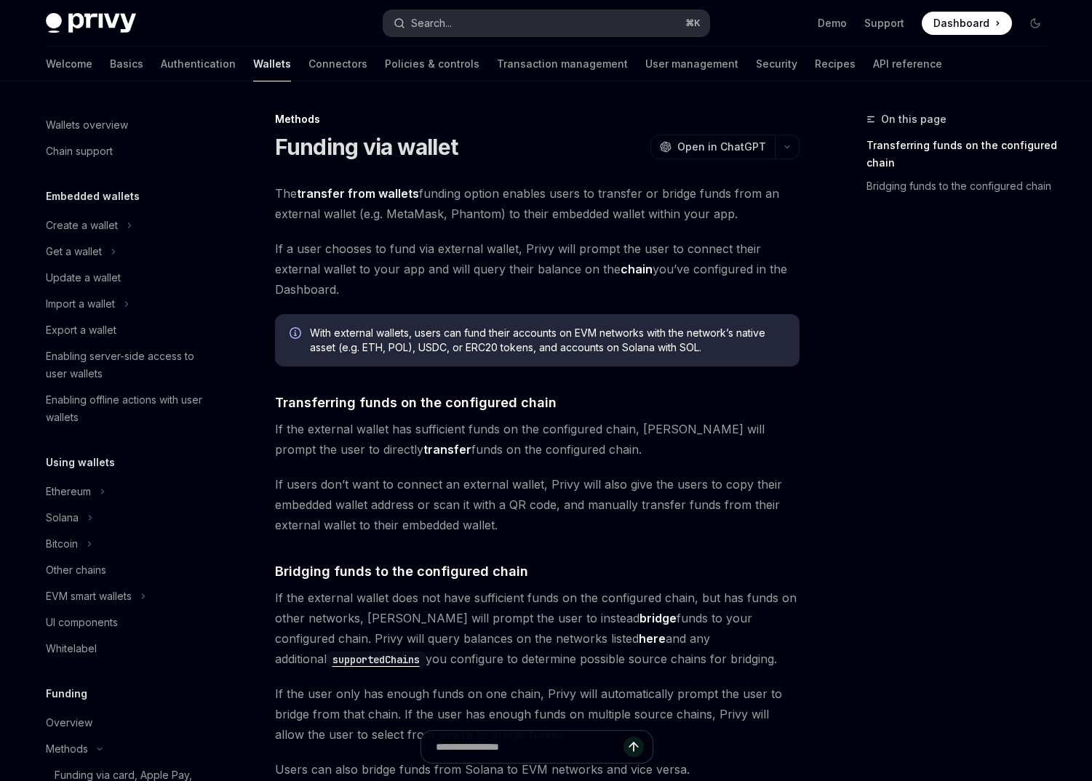
click at [417, 31] on button "Search... ⌘ K" at bounding box center [546, 23] width 326 height 26
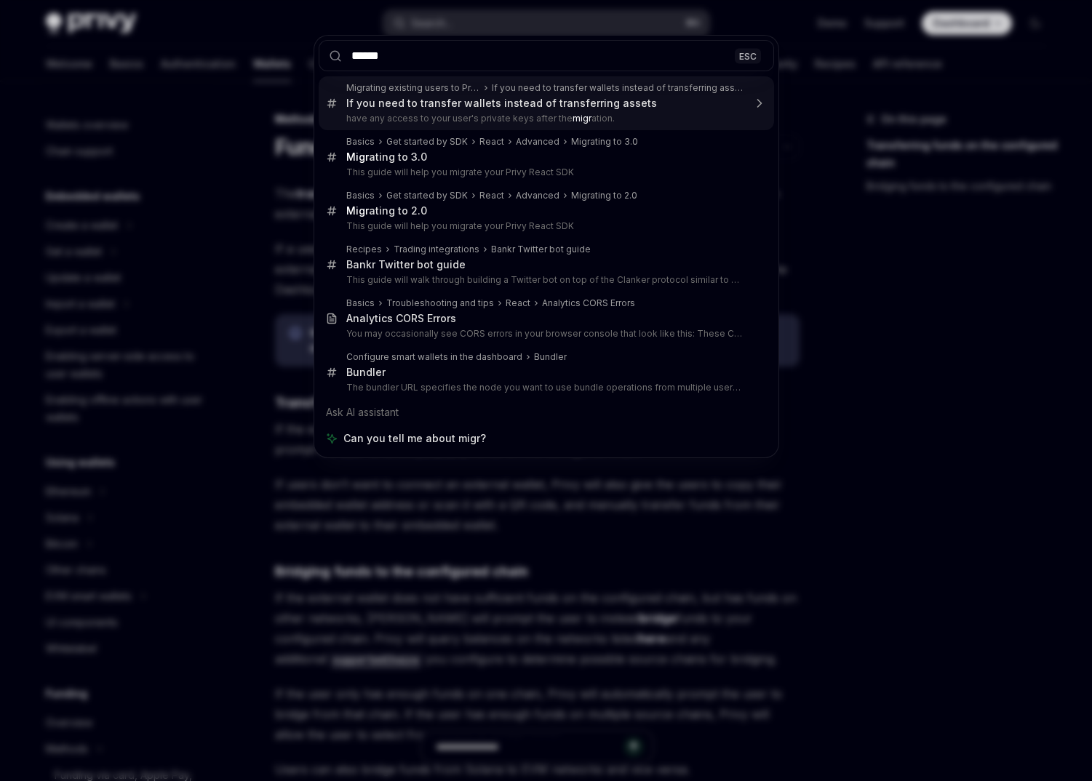
type input "*******"
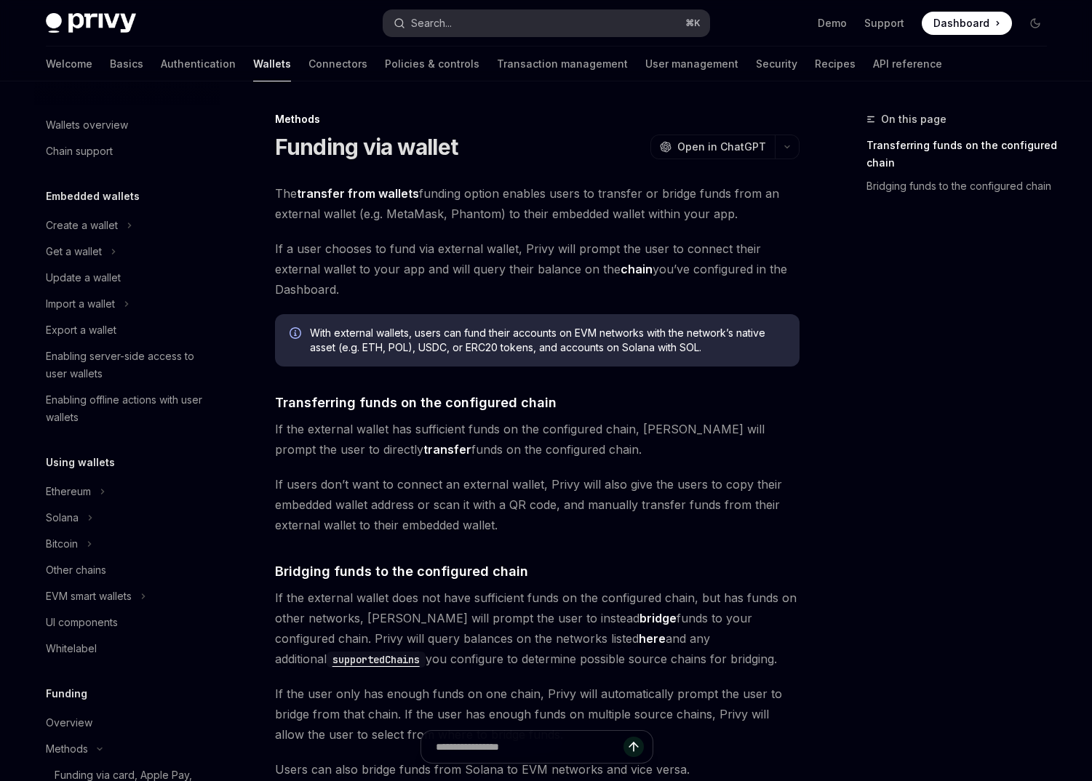
type textarea "*"
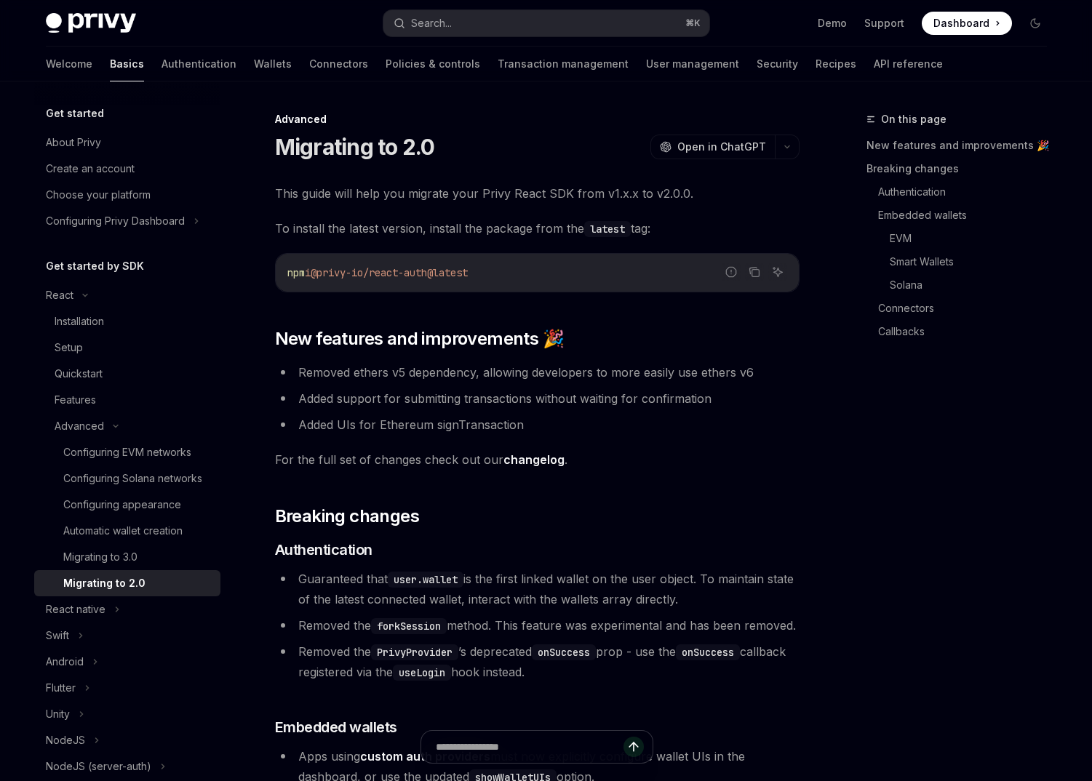
scroll to position [81, 0]
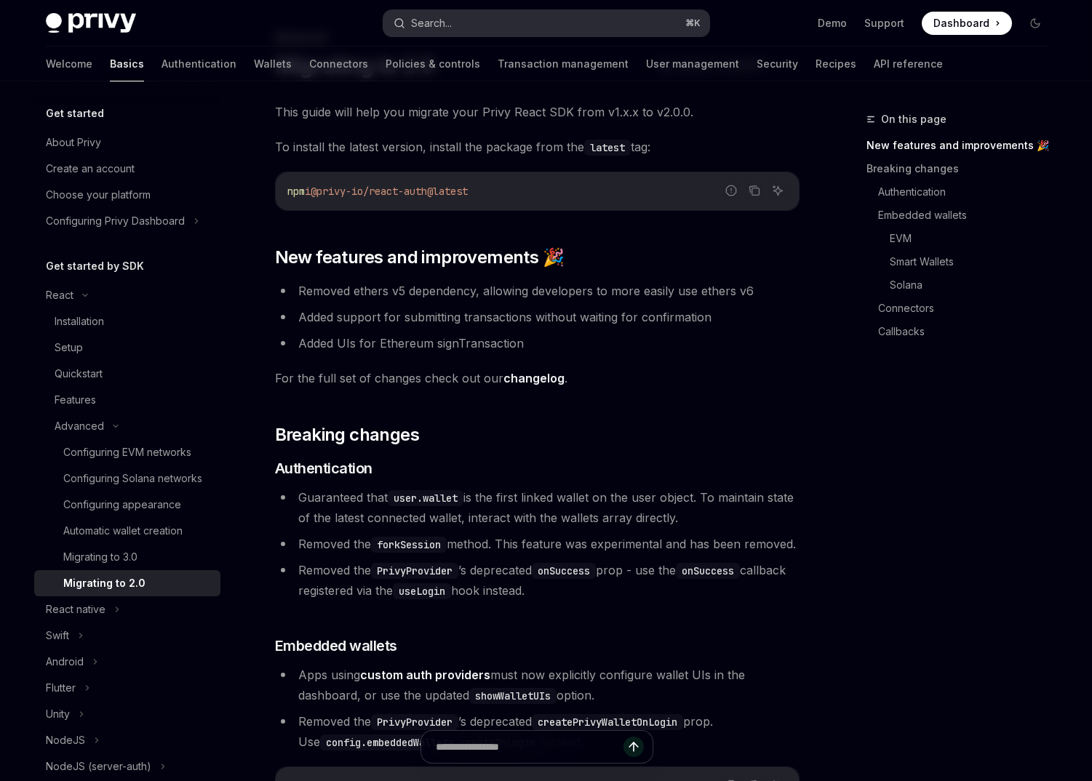
click at [534, 23] on button "Search... ⌘ K" at bounding box center [546, 23] width 326 height 26
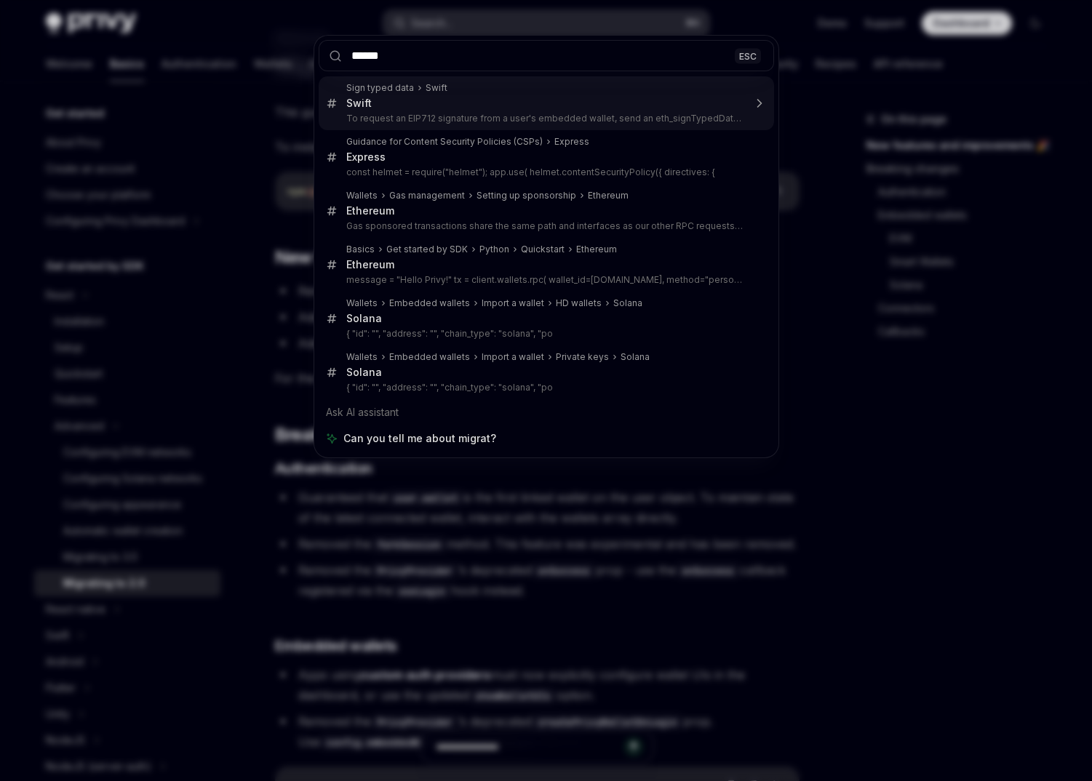
type input "*******"
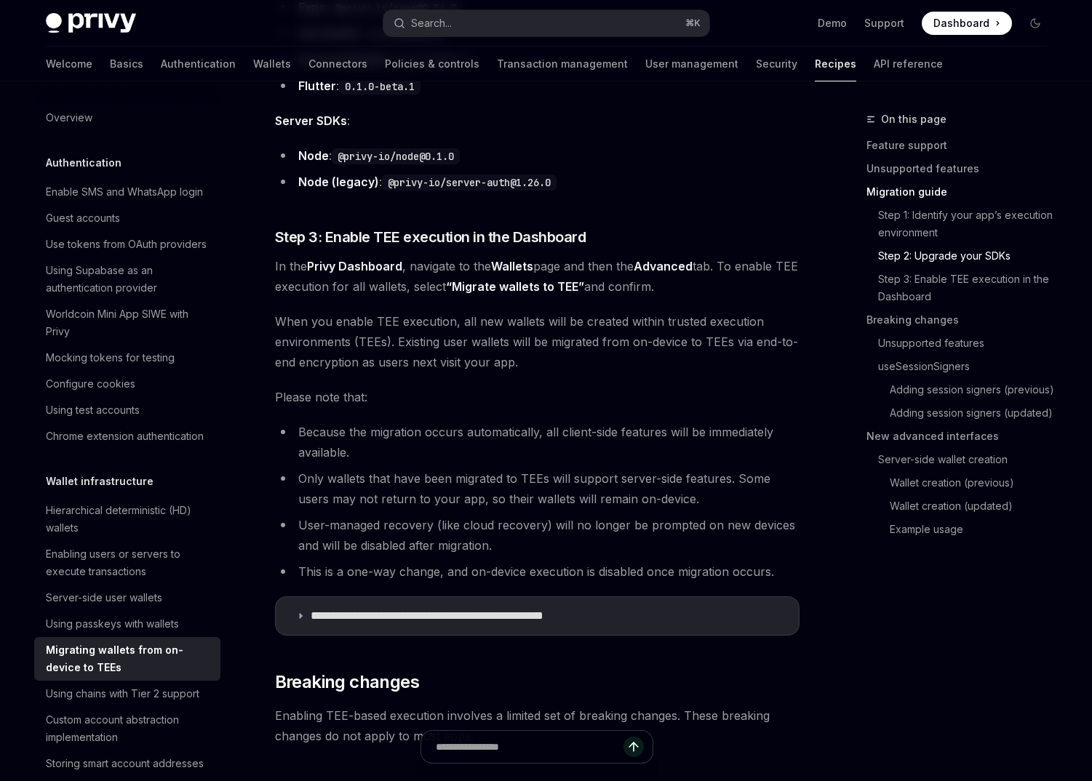
scroll to position [1486, 0]
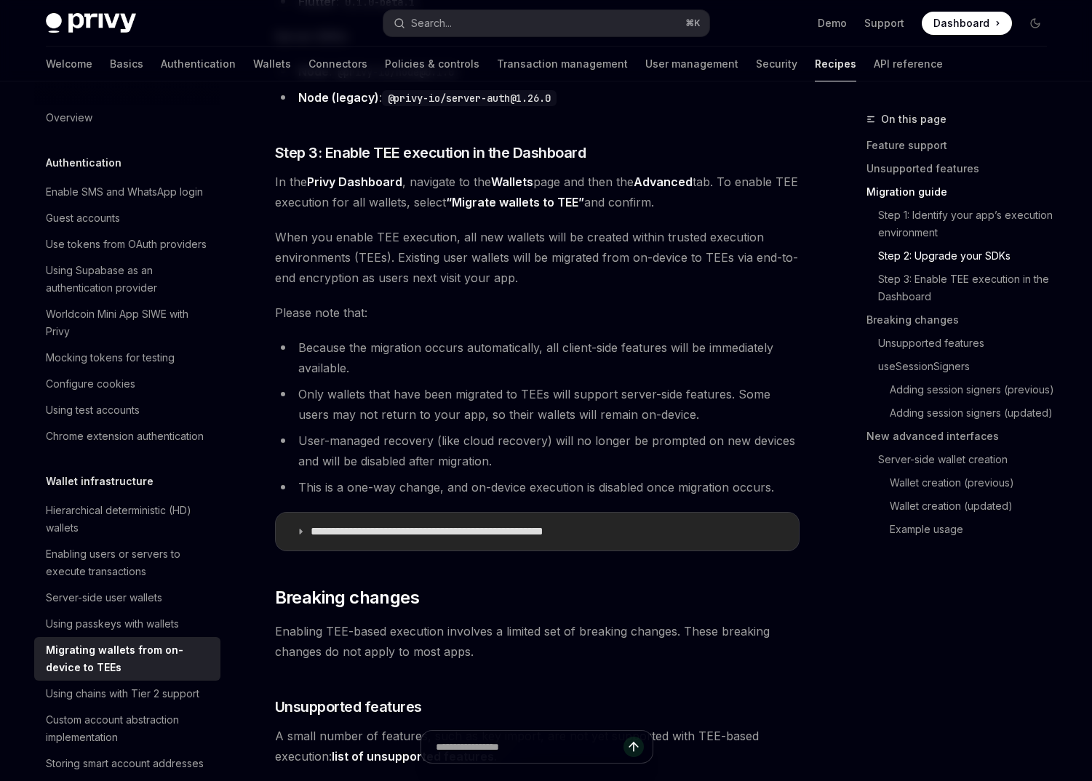
click at [498, 541] on summary "**********" at bounding box center [537, 532] width 523 height 38
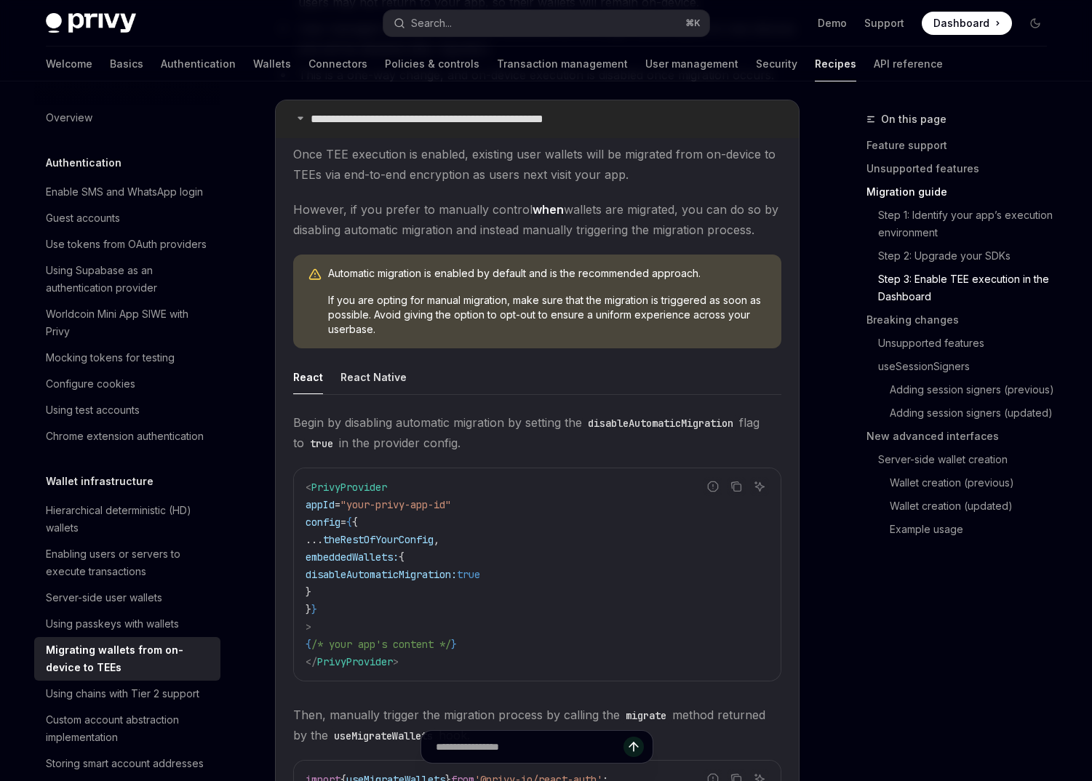
scroll to position [1923, 0]
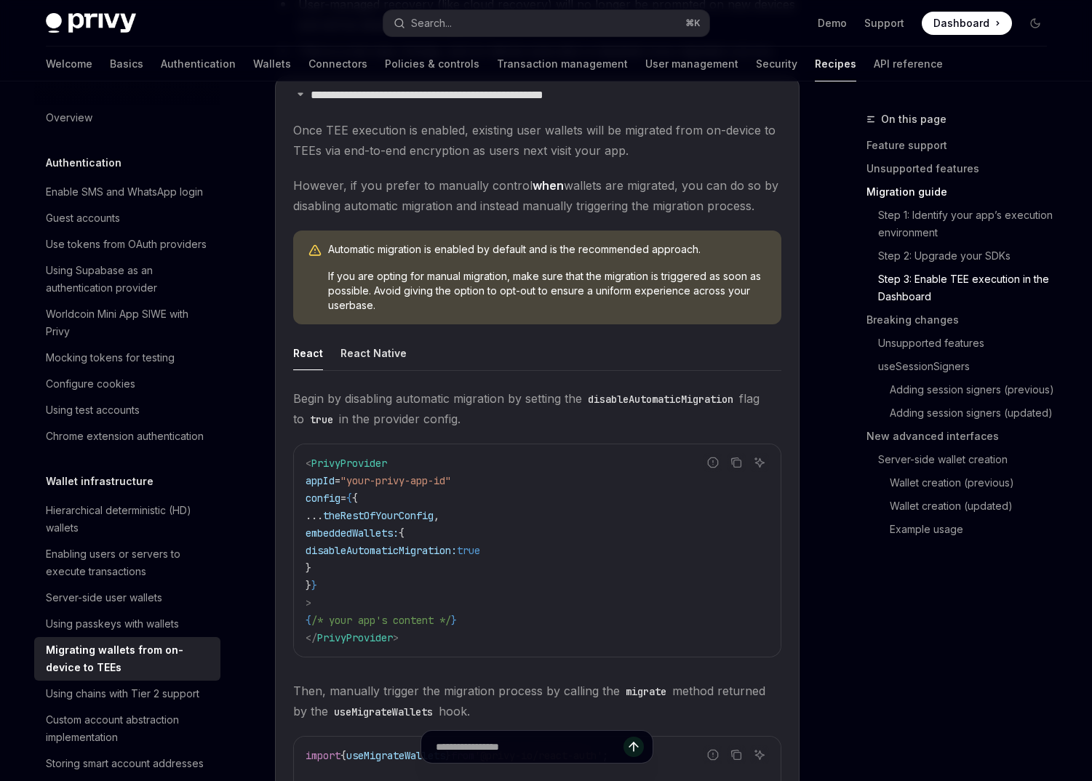
drag, startPoint x: 360, startPoint y: 566, endPoint x: 287, endPoint y: 536, distance: 78.6
click at [287, 536] on details "**********" at bounding box center [537, 561] width 525 height 970
copy code "embeddedWallets: { disableAutomaticMigration: true }"
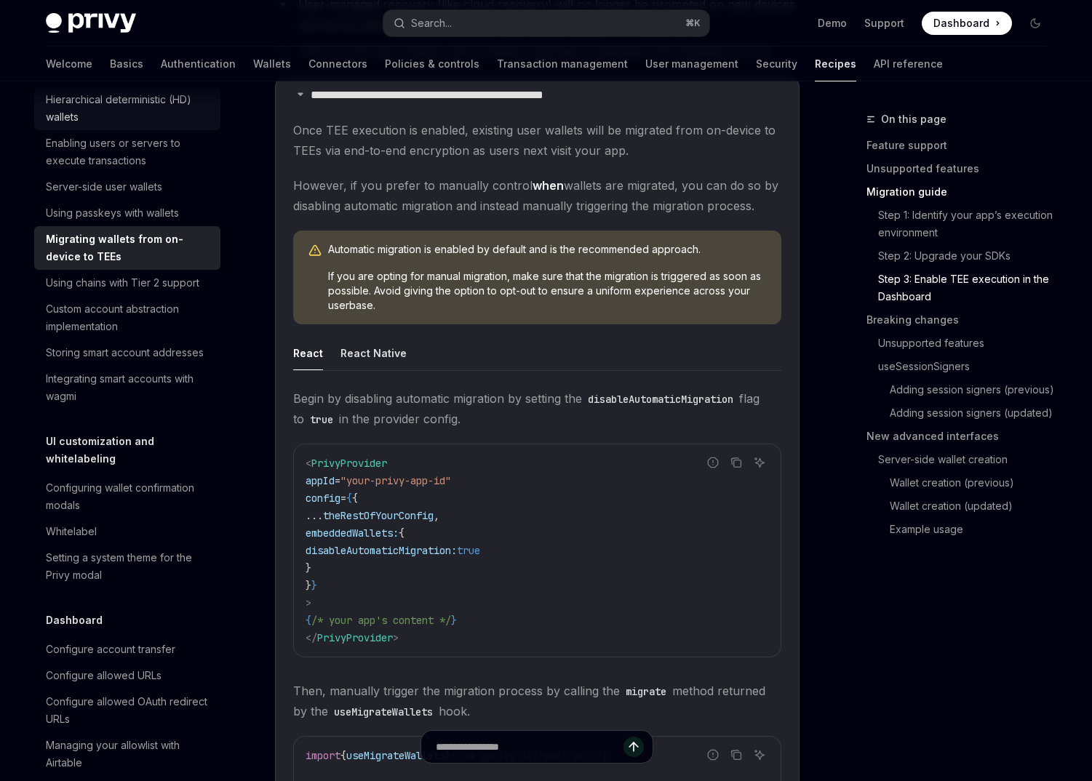
scroll to position [408, 0]
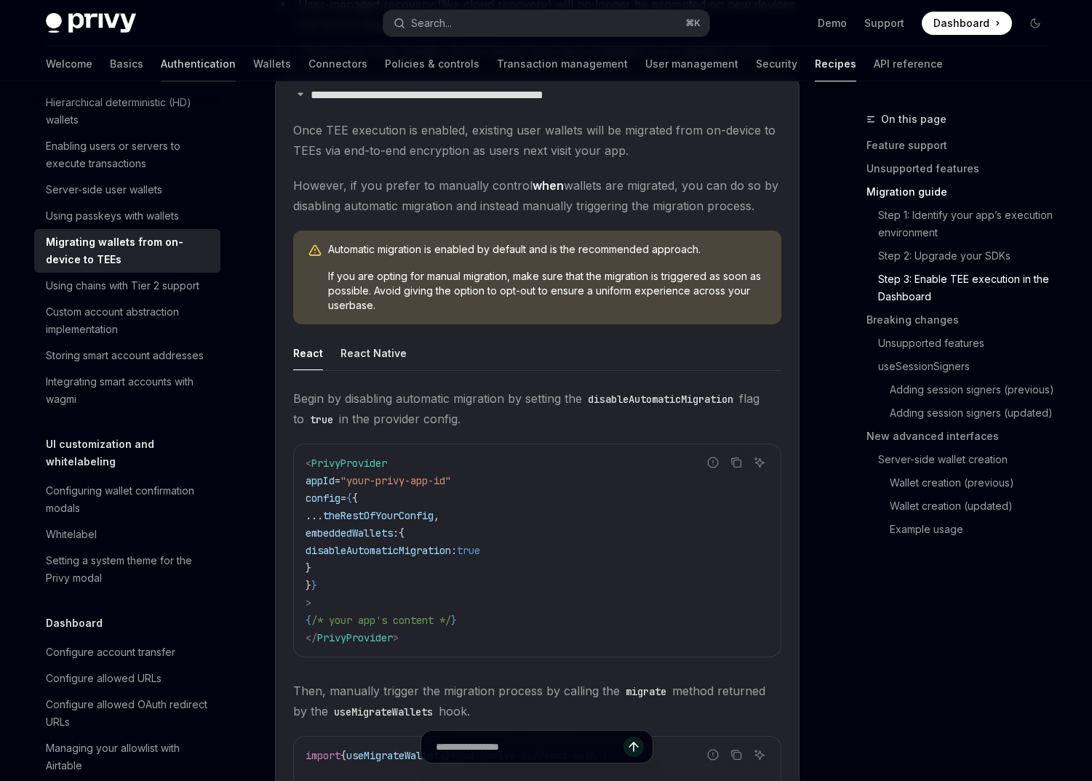
click at [161, 65] on link "Authentication" at bounding box center [198, 64] width 75 height 35
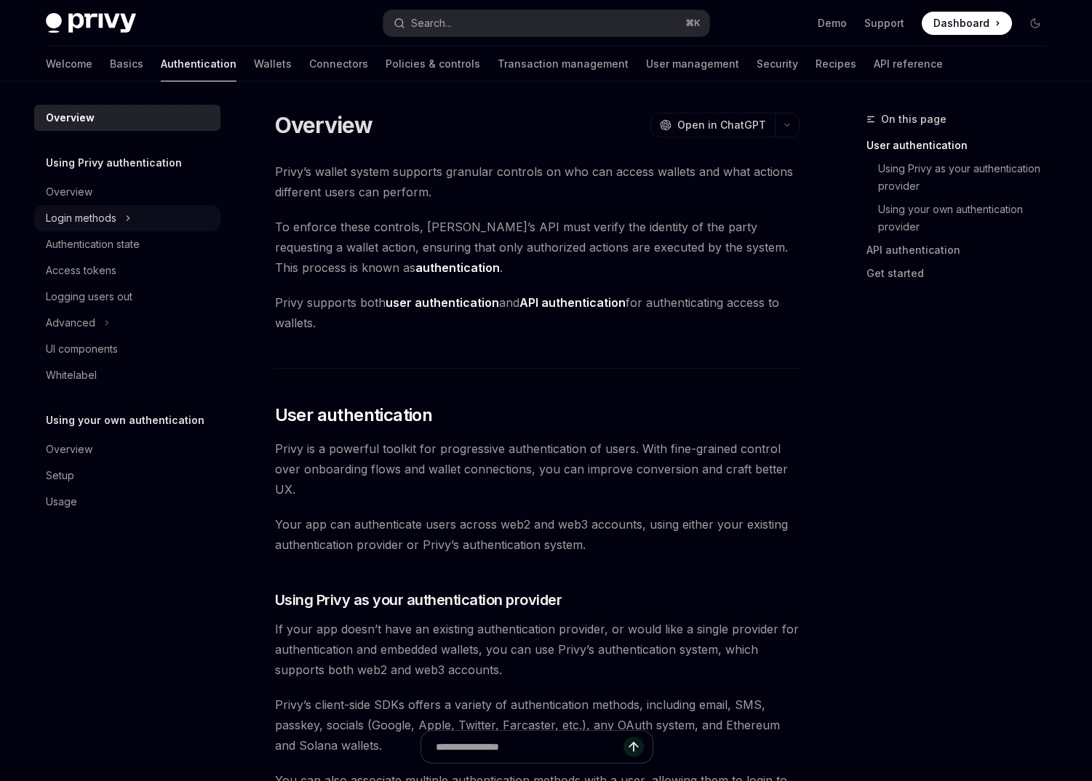
click at [148, 209] on div "Login methods" at bounding box center [127, 218] width 186 height 26
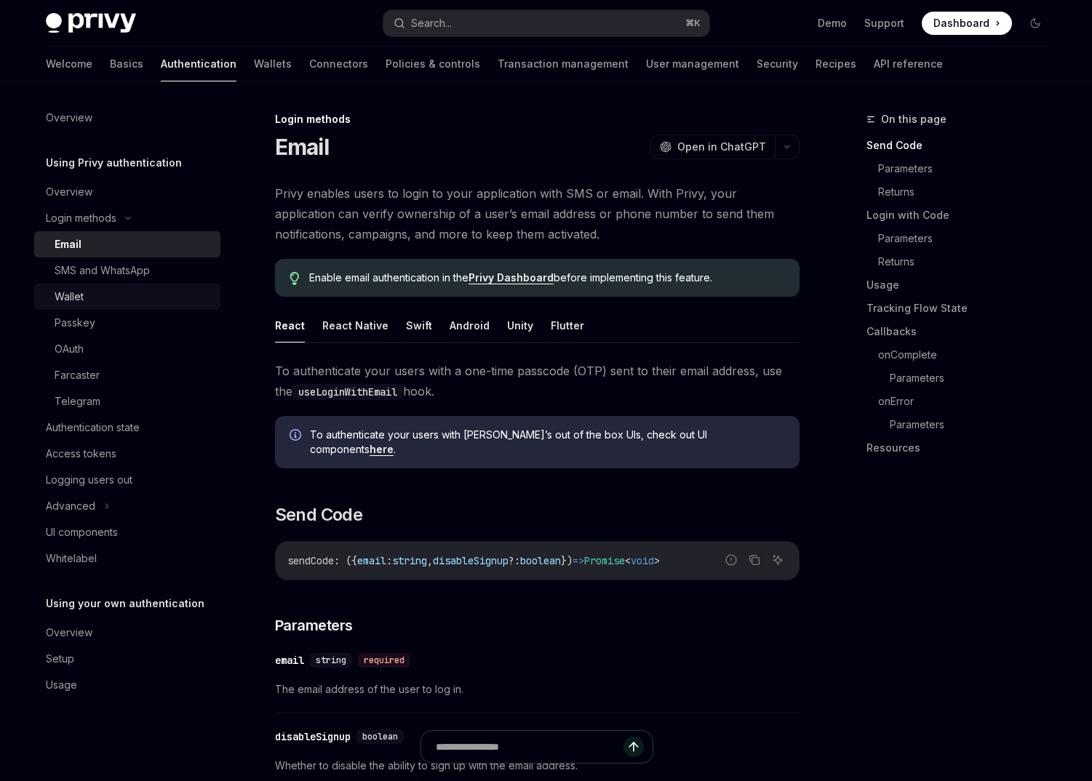
click at [127, 294] on div "Wallet" at bounding box center [133, 296] width 157 height 17
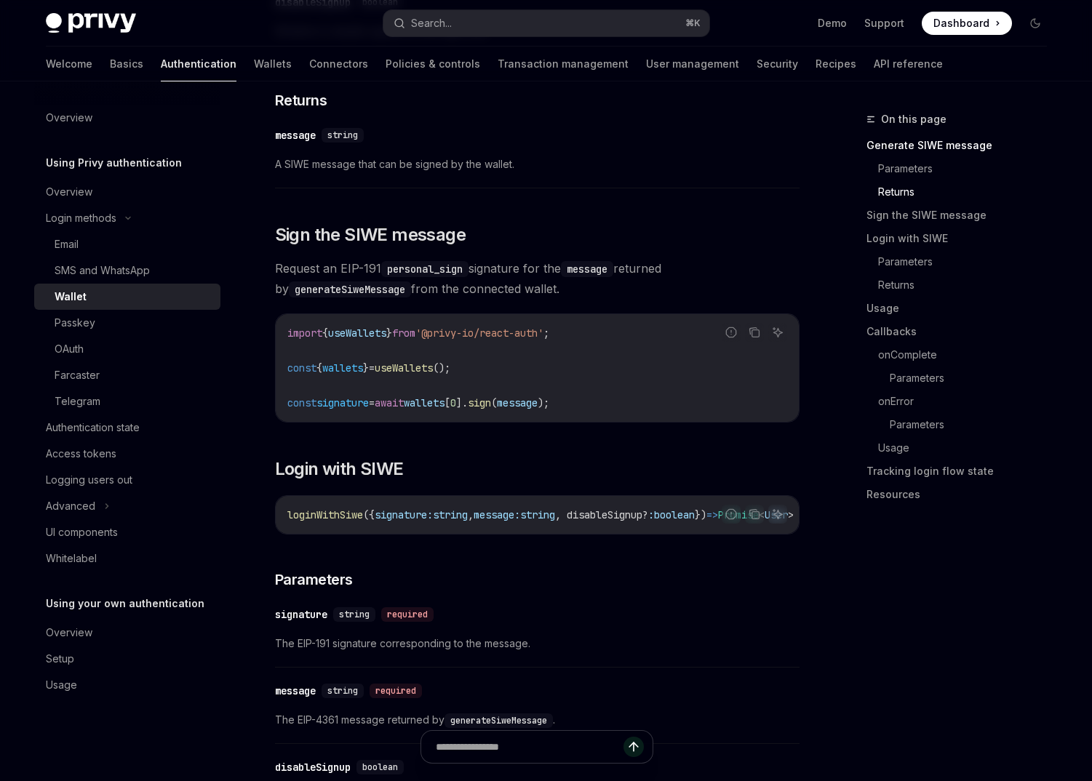
scroll to position [813, 0]
click at [110, 64] on link "Basics" at bounding box center [126, 64] width 33 height 35
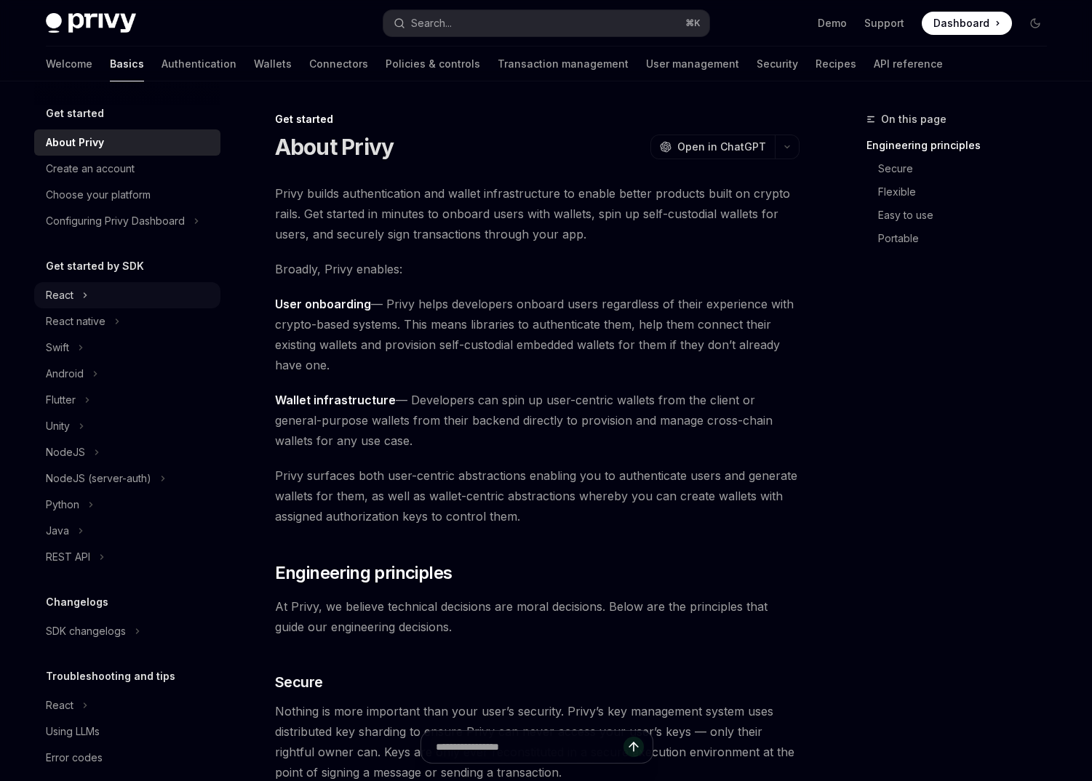
click at [112, 296] on div "React" at bounding box center [127, 295] width 186 height 26
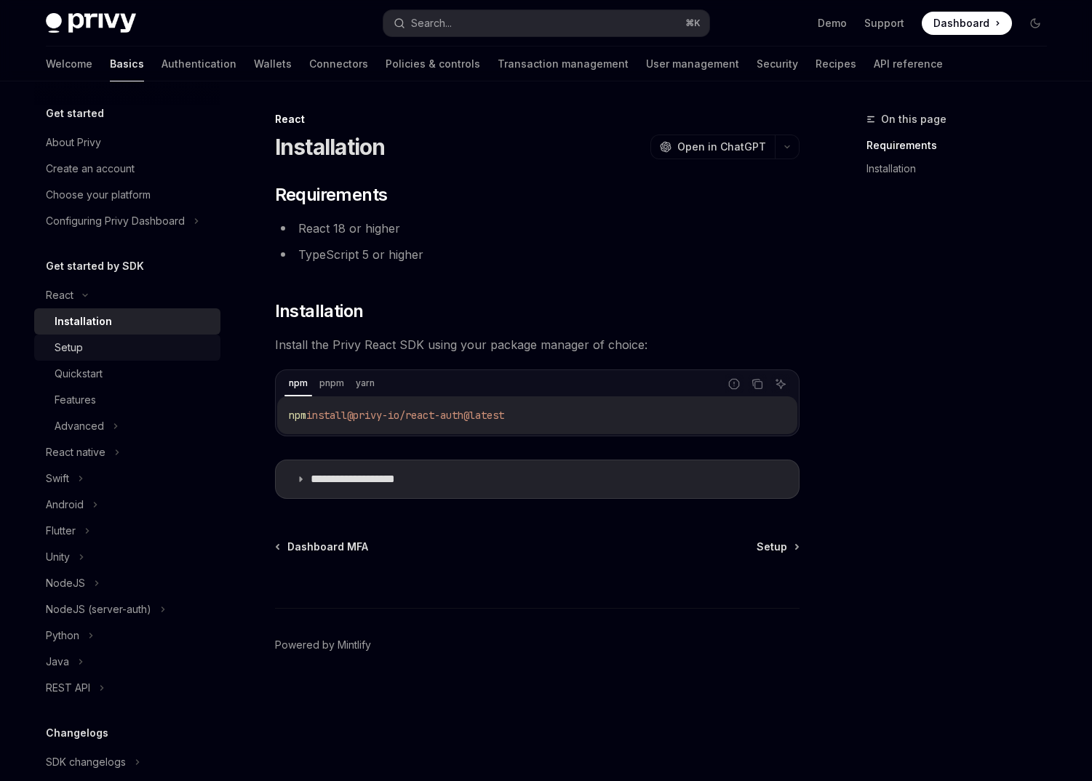
click at [117, 356] on div "Setup" at bounding box center [133, 347] width 157 height 17
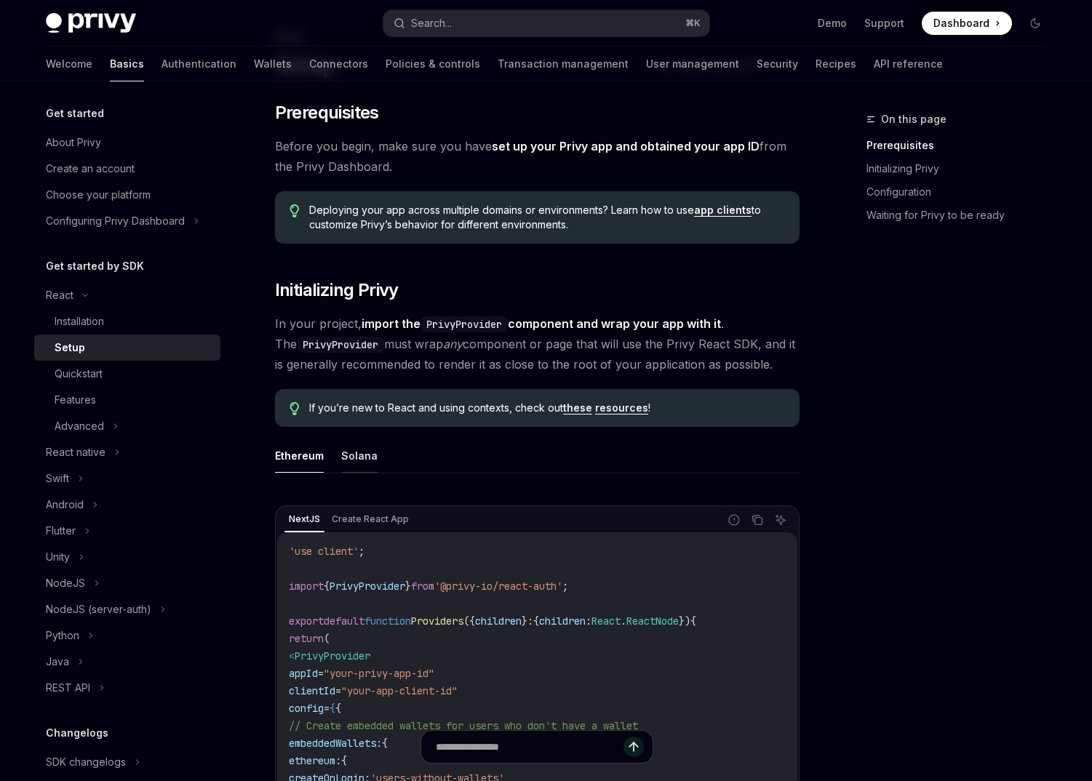
click at [362, 465] on button "Solana" at bounding box center [359, 456] width 36 height 34
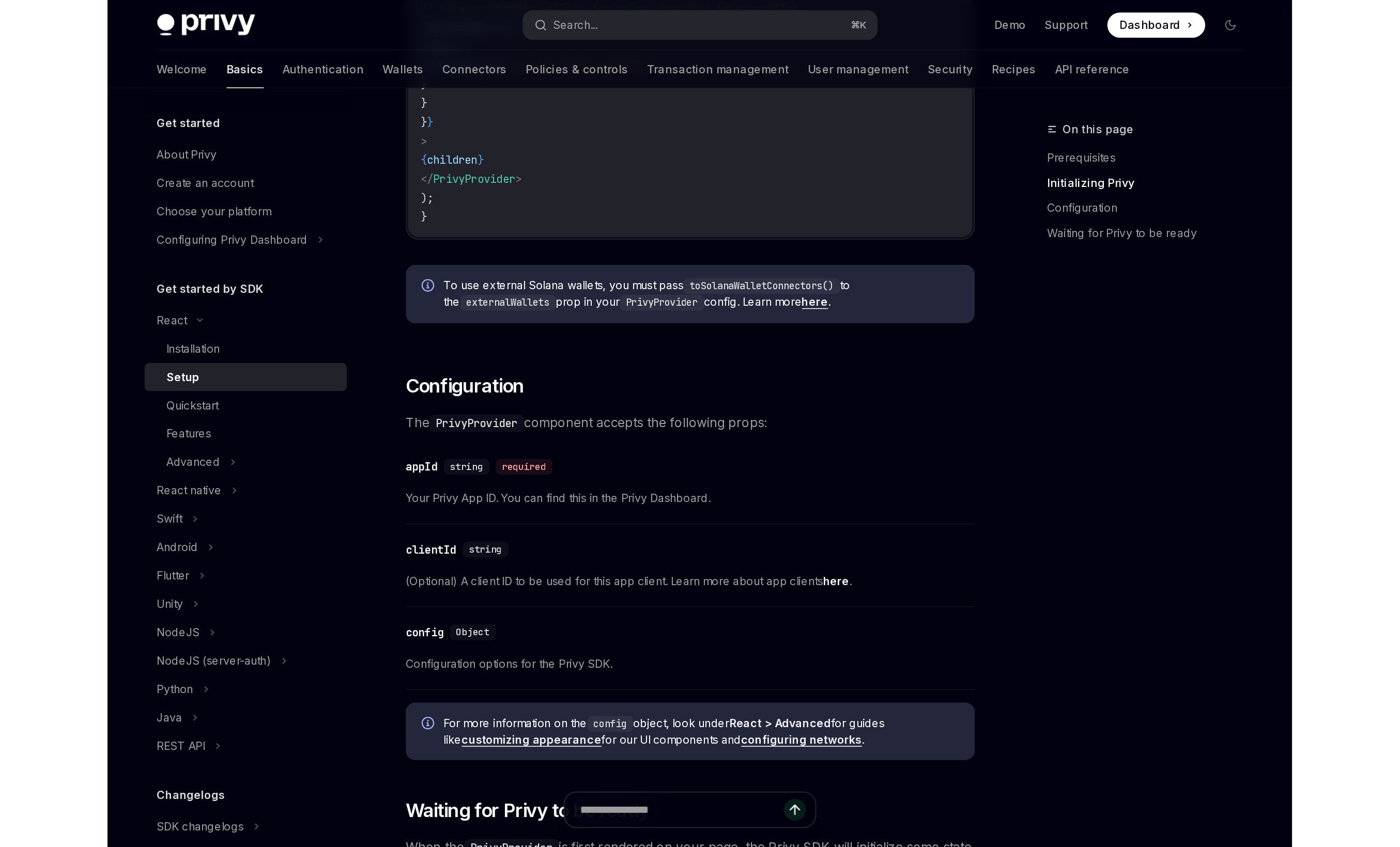
scroll to position [702, 0]
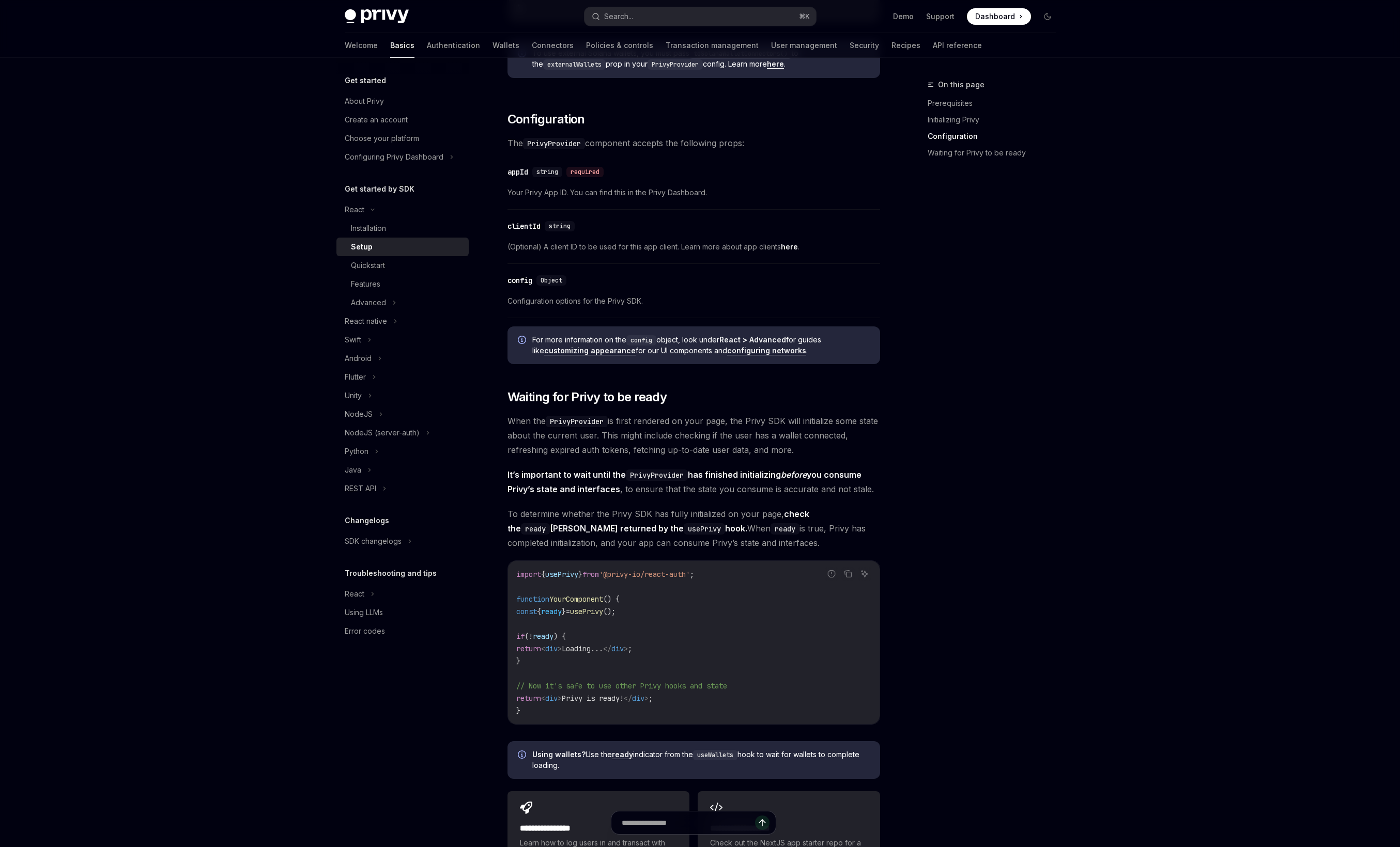
type textarea "*"
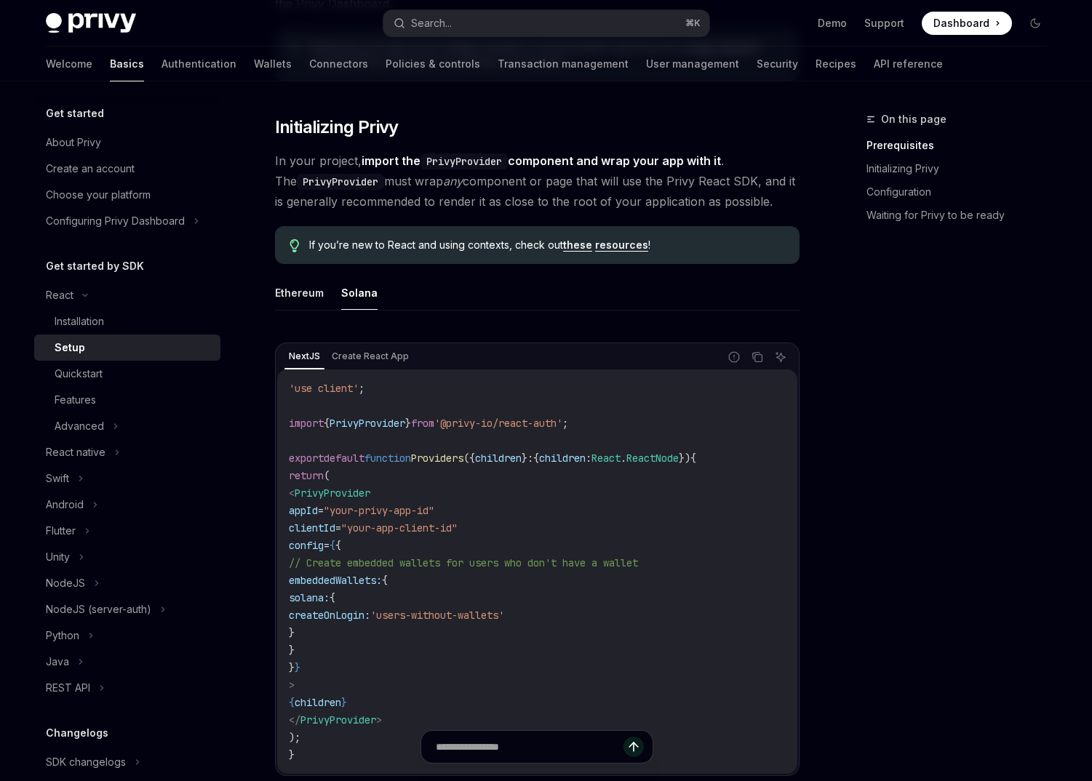
scroll to position [274, 0]
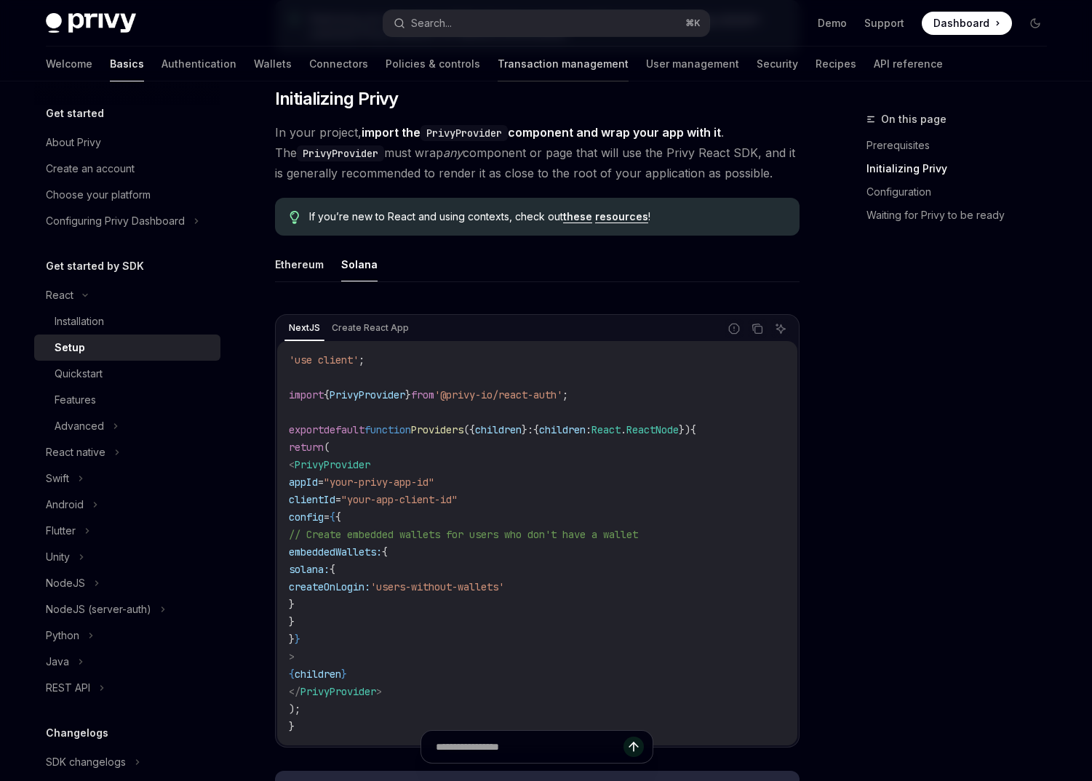
click at [498, 57] on link "Transaction management" at bounding box center [563, 64] width 131 height 35
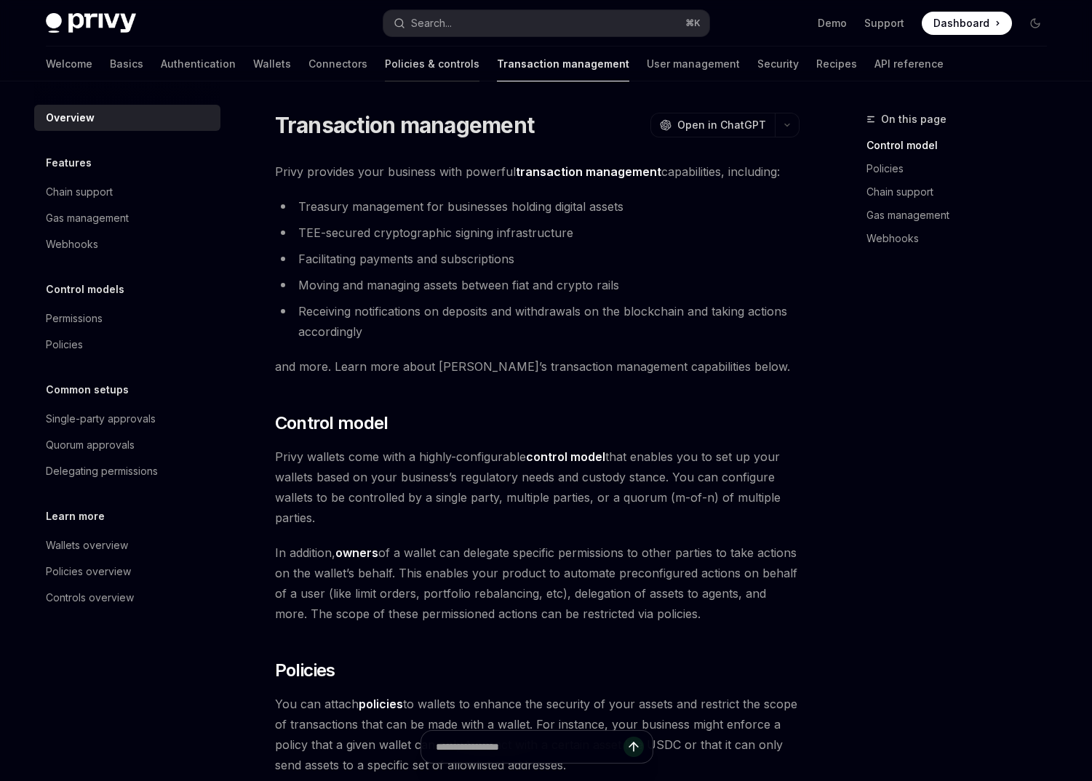
click at [385, 55] on link "Policies & controls" at bounding box center [432, 64] width 95 height 35
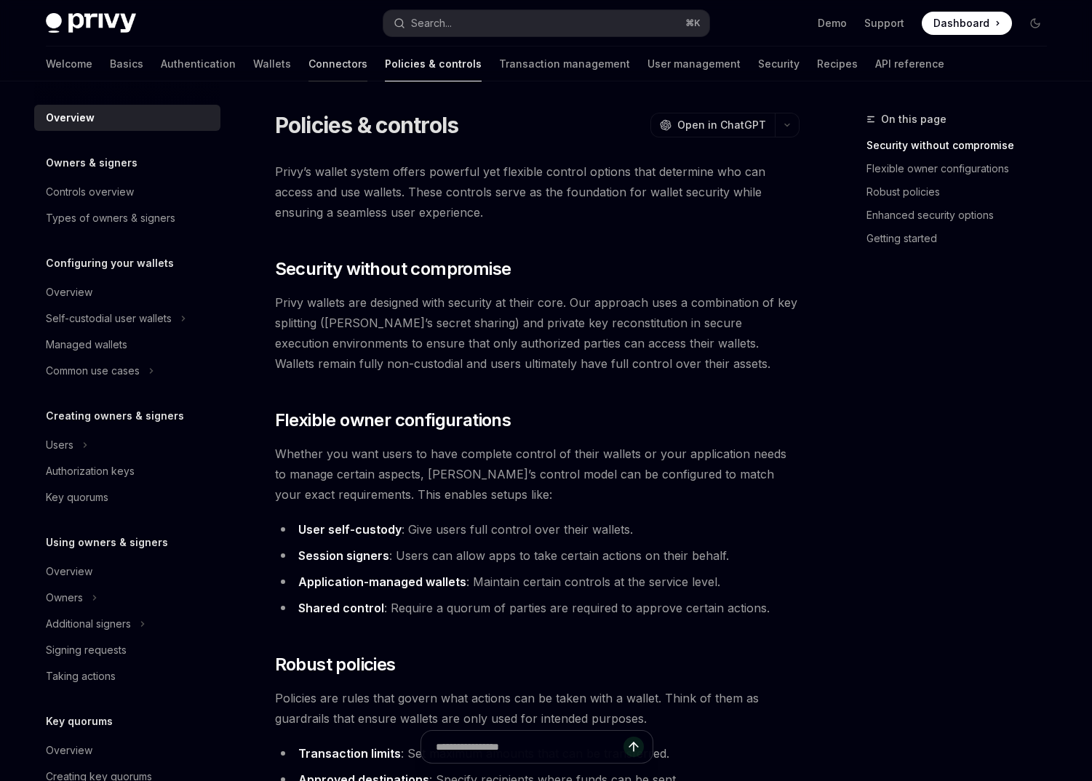
click at [308, 76] on link "Connectors" at bounding box center [337, 64] width 59 height 35
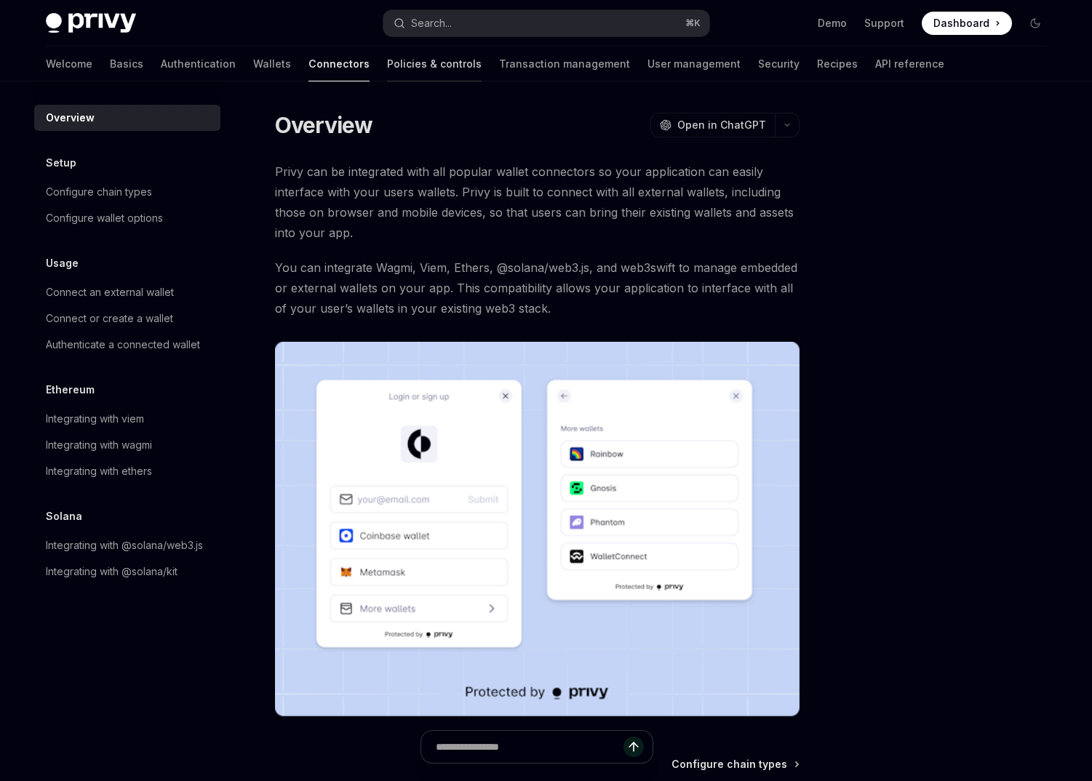
click at [387, 51] on link "Policies & controls" at bounding box center [434, 64] width 95 height 35
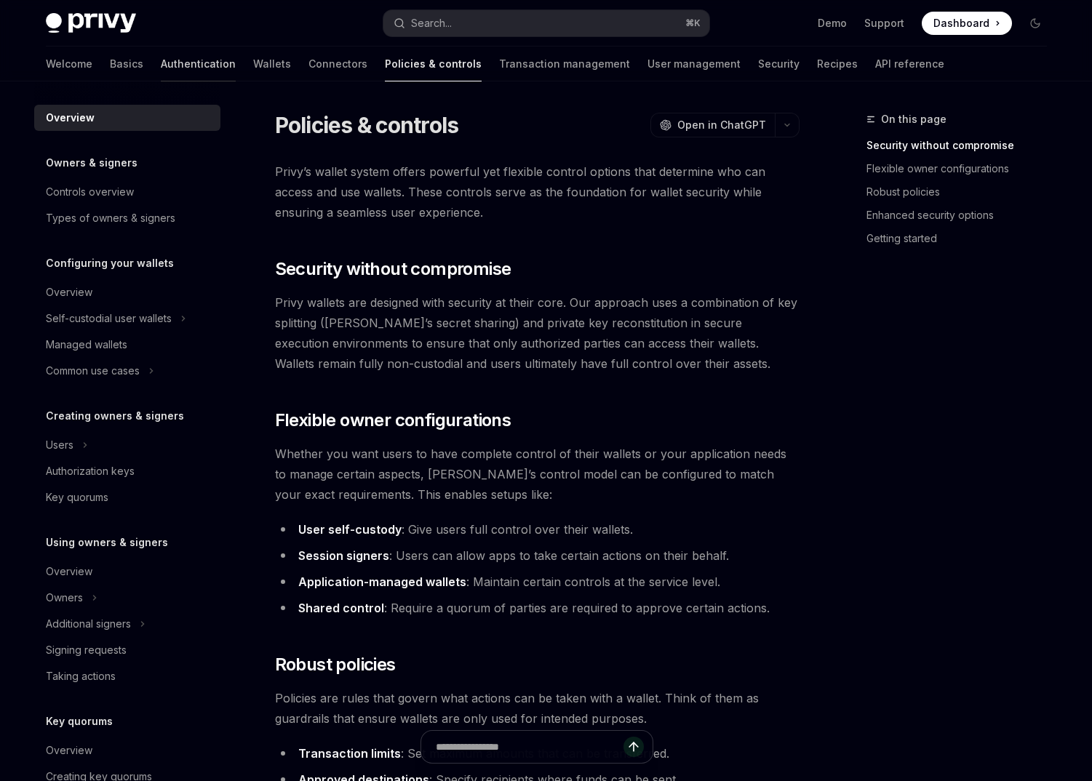
click at [161, 61] on link "Authentication" at bounding box center [198, 64] width 75 height 35
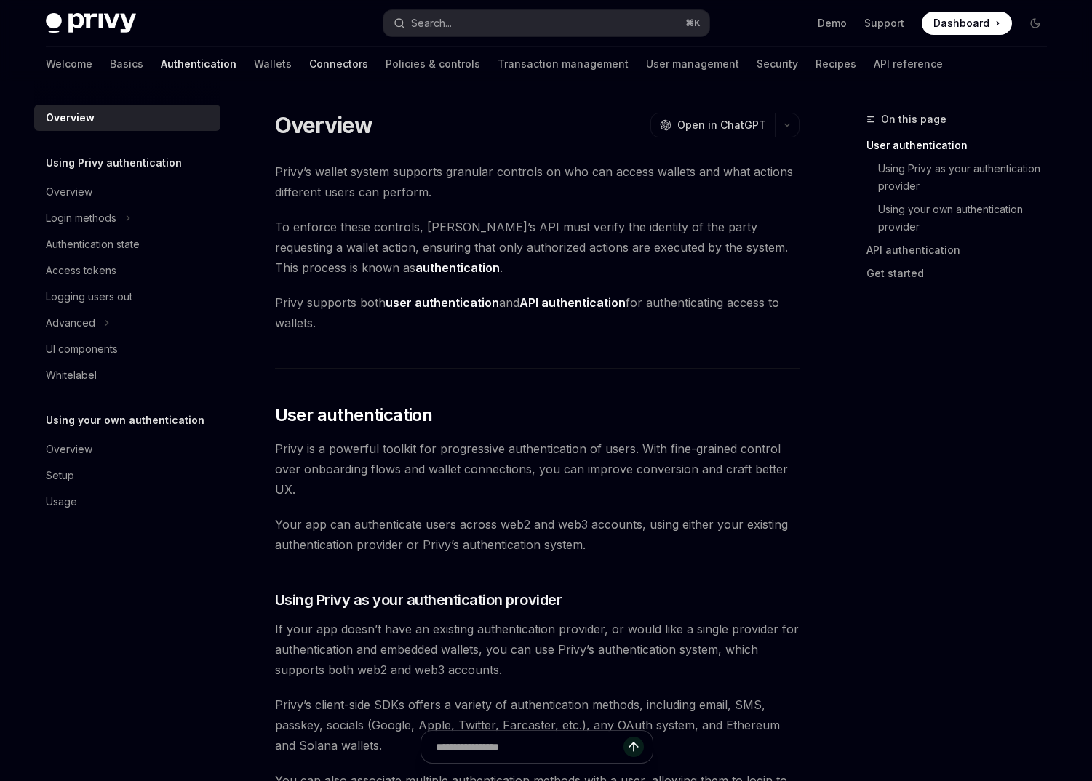
click at [309, 58] on link "Connectors" at bounding box center [338, 64] width 59 height 35
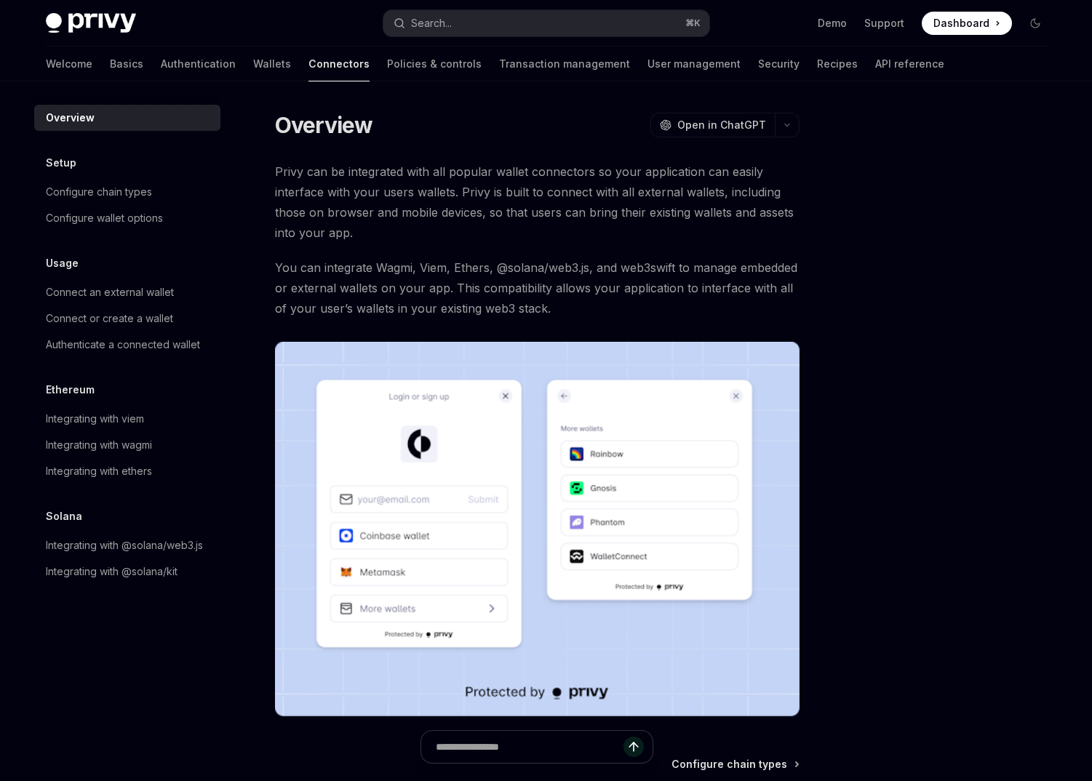
click at [180, 63] on div "Welcome Basics Authentication Wallets Connectors Policies & controls Transactio…" at bounding box center [495, 64] width 899 height 35
click at [253, 63] on link "Wallets" at bounding box center [272, 64] width 38 height 35
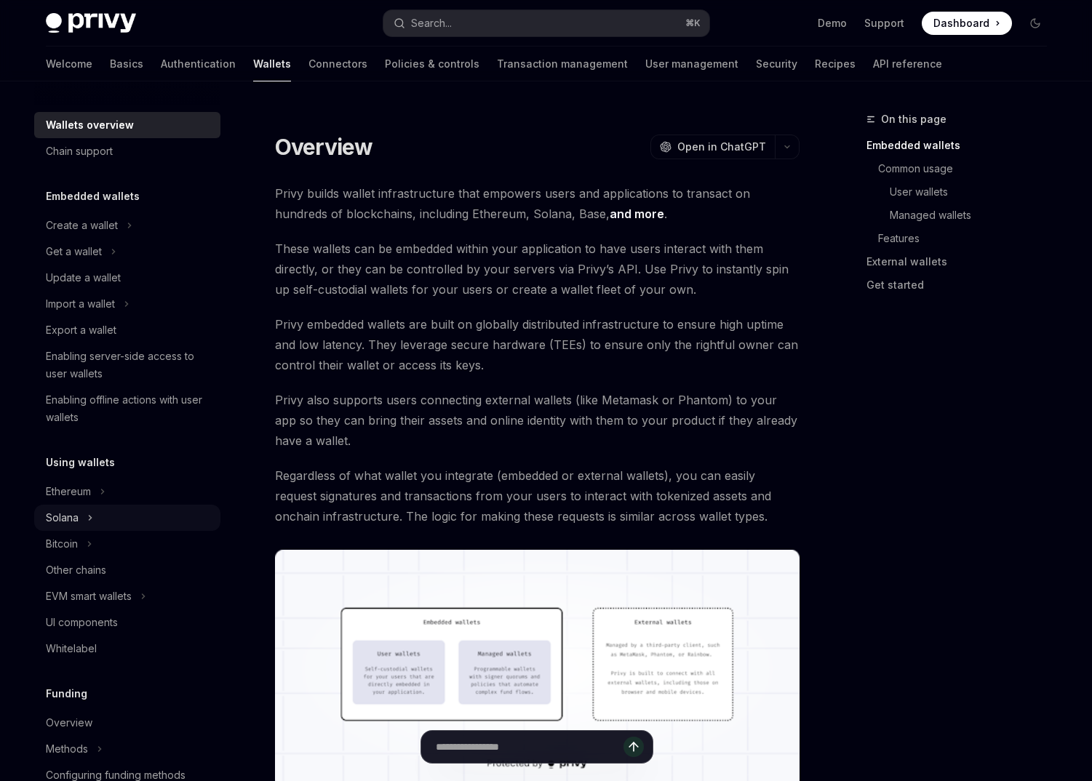
click at [131, 527] on div "Solana" at bounding box center [127, 518] width 186 height 26
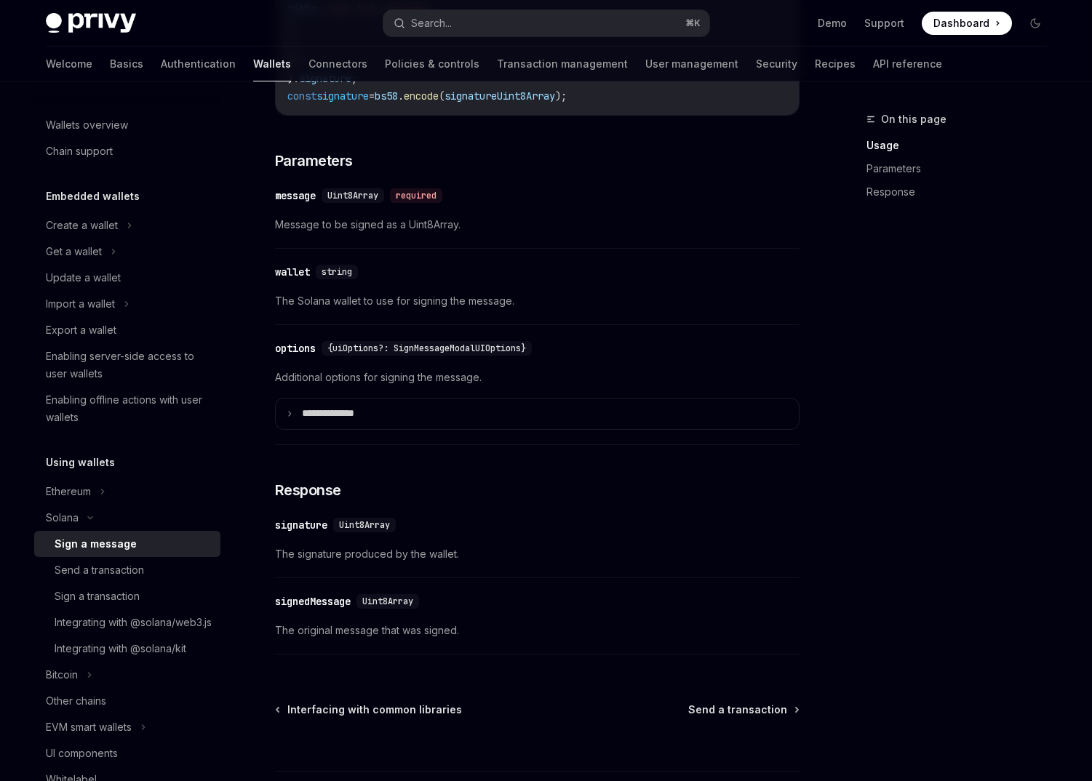
scroll to position [884, 0]
click at [110, 67] on link "Basics" at bounding box center [126, 64] width 33 height 35
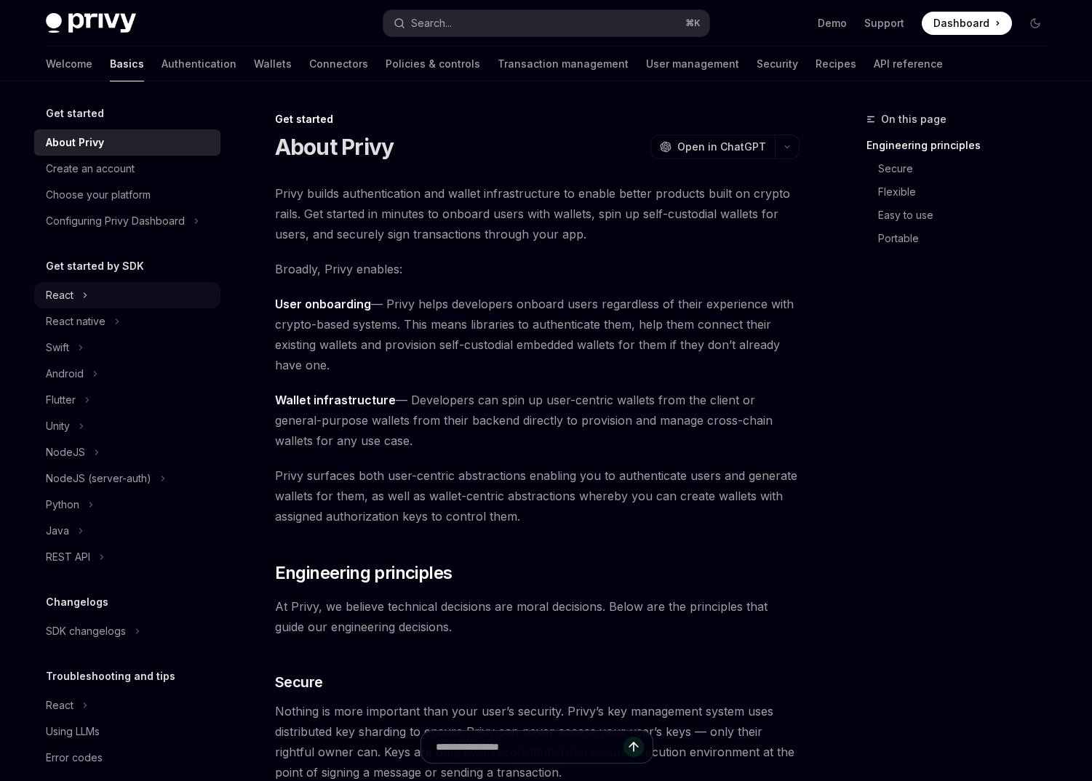
click at [125, 298] on div "React" at bounding box center [127, 295] width 186 height 26
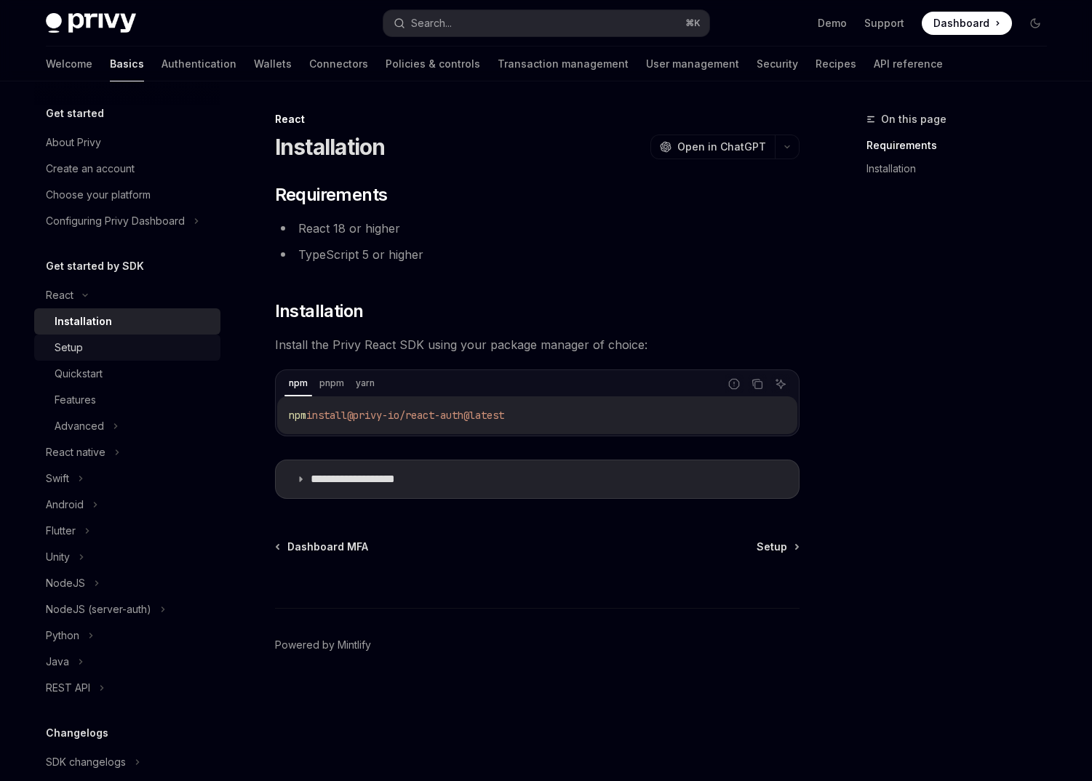
click at [116, 347] on div "Setup" at bounding box center [133, 347] width 157 height 17
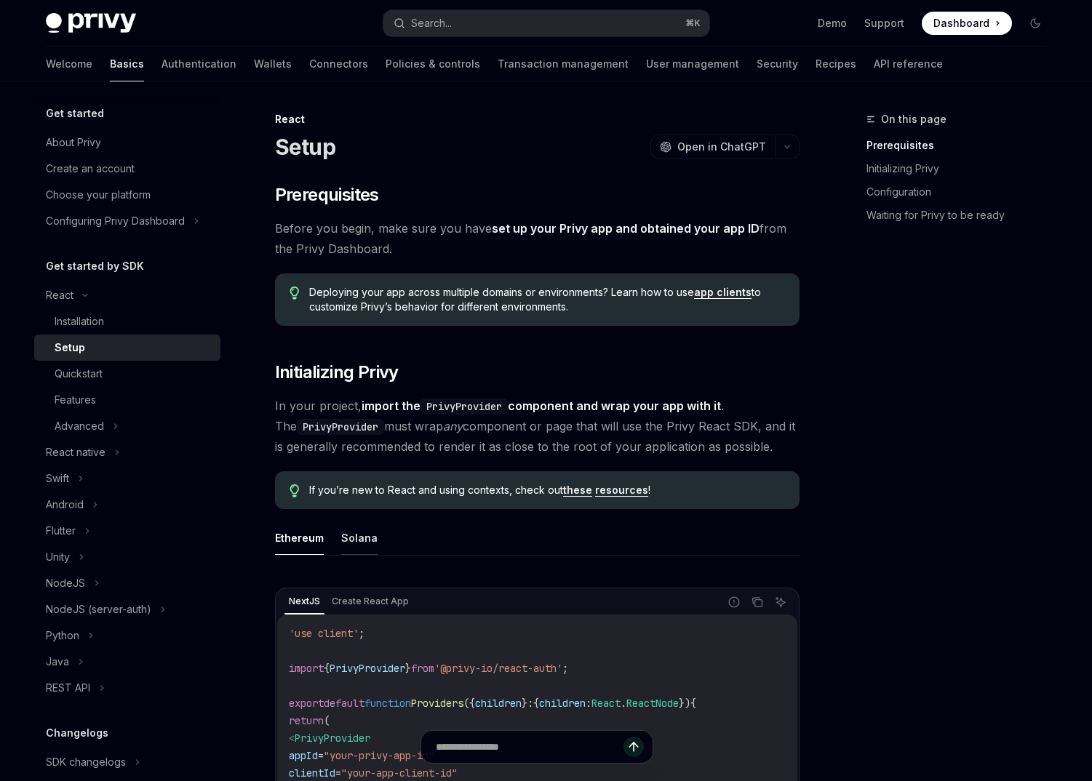
click at [369, 534] on button "Solana" at bounding box center [359, 538] width 36 height 34
type textarea "*"
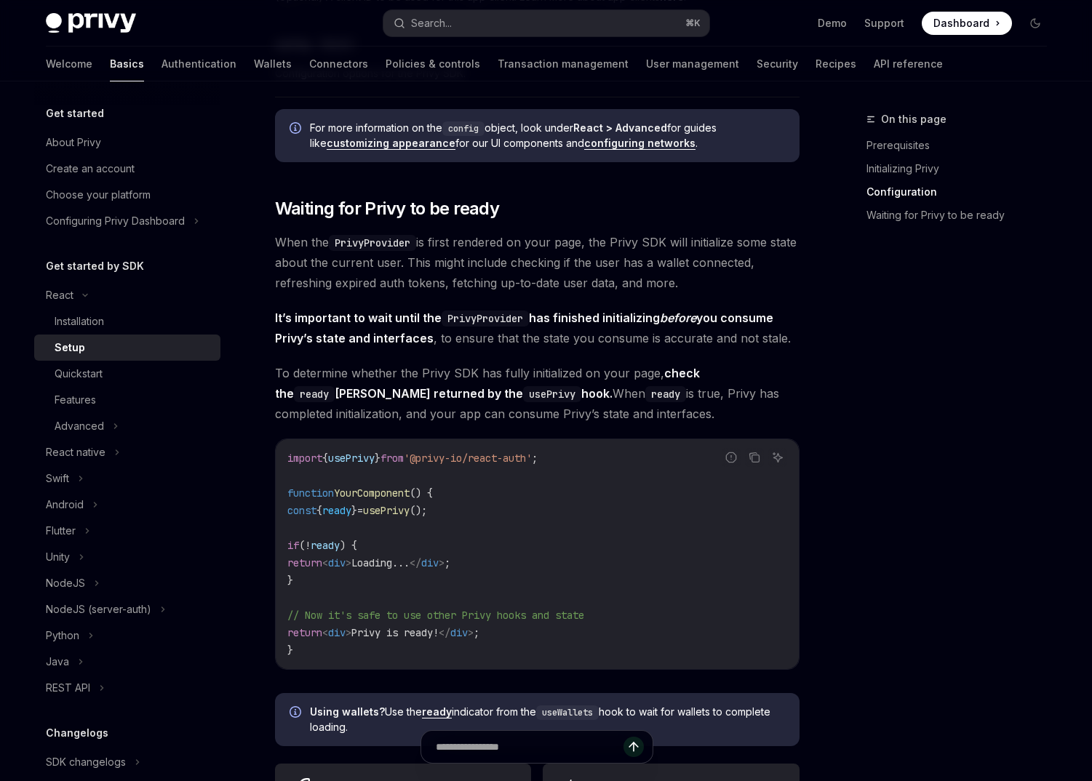
scroll to position [1343, 0]
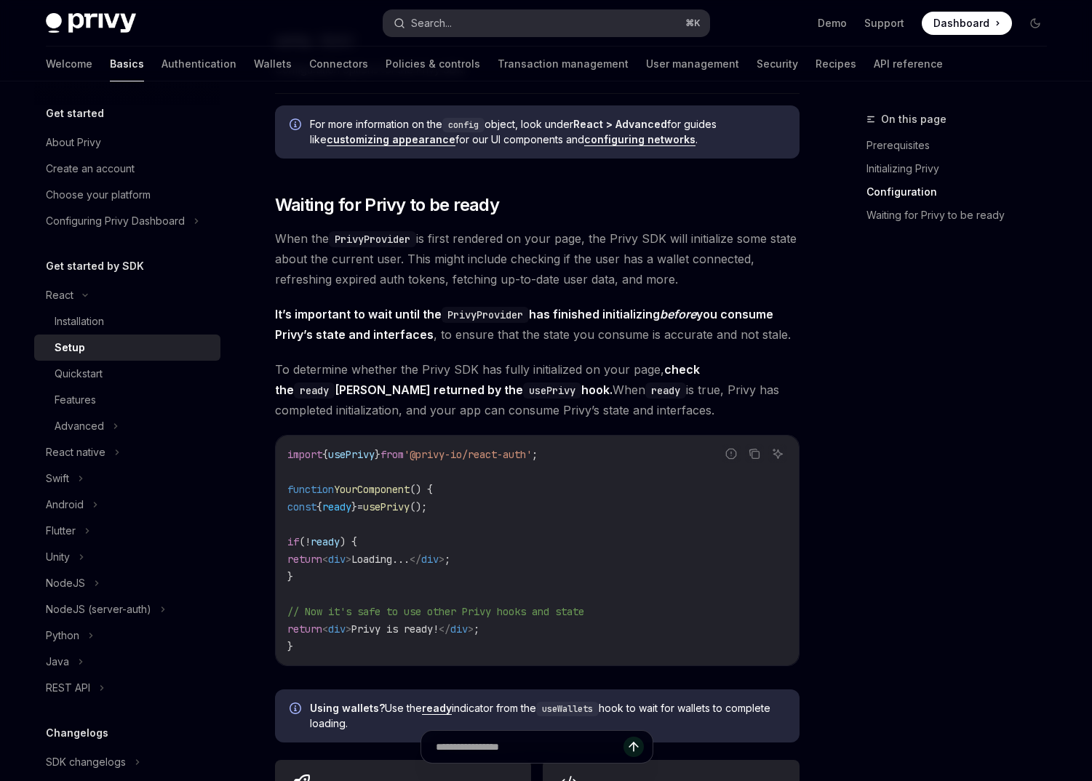
click at [531, 18] on button "Search... ⌘ K" at bounding box center [546, 23] width 326 height 26
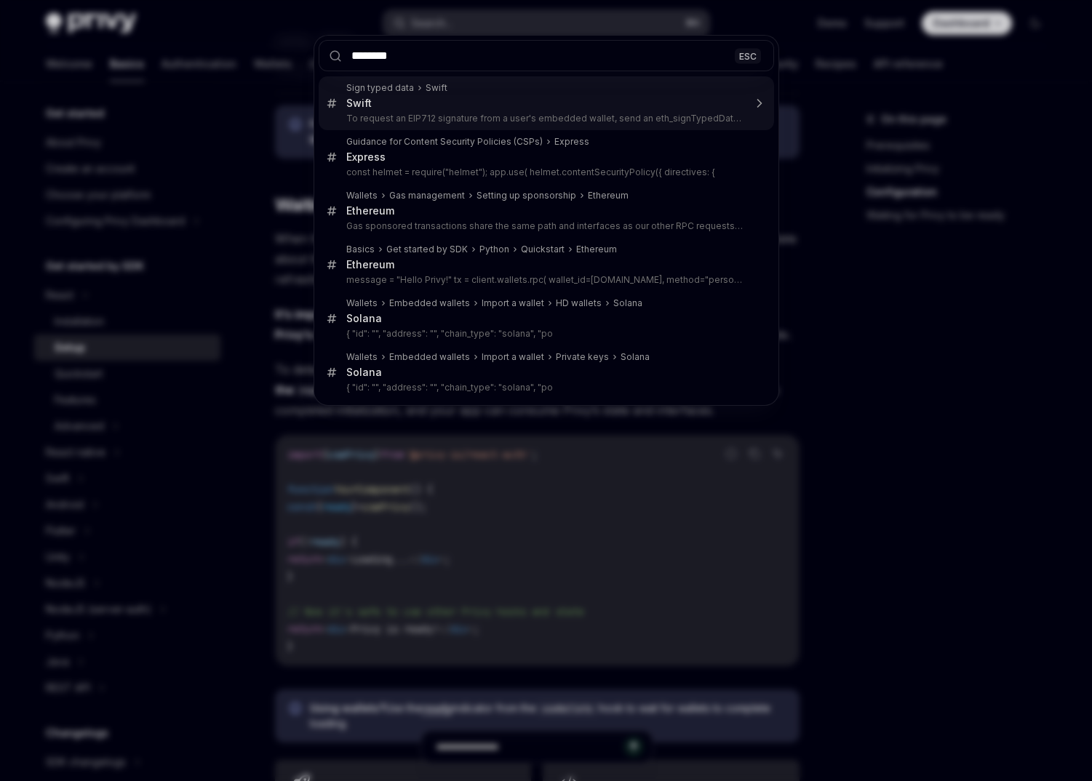
type input "*********"
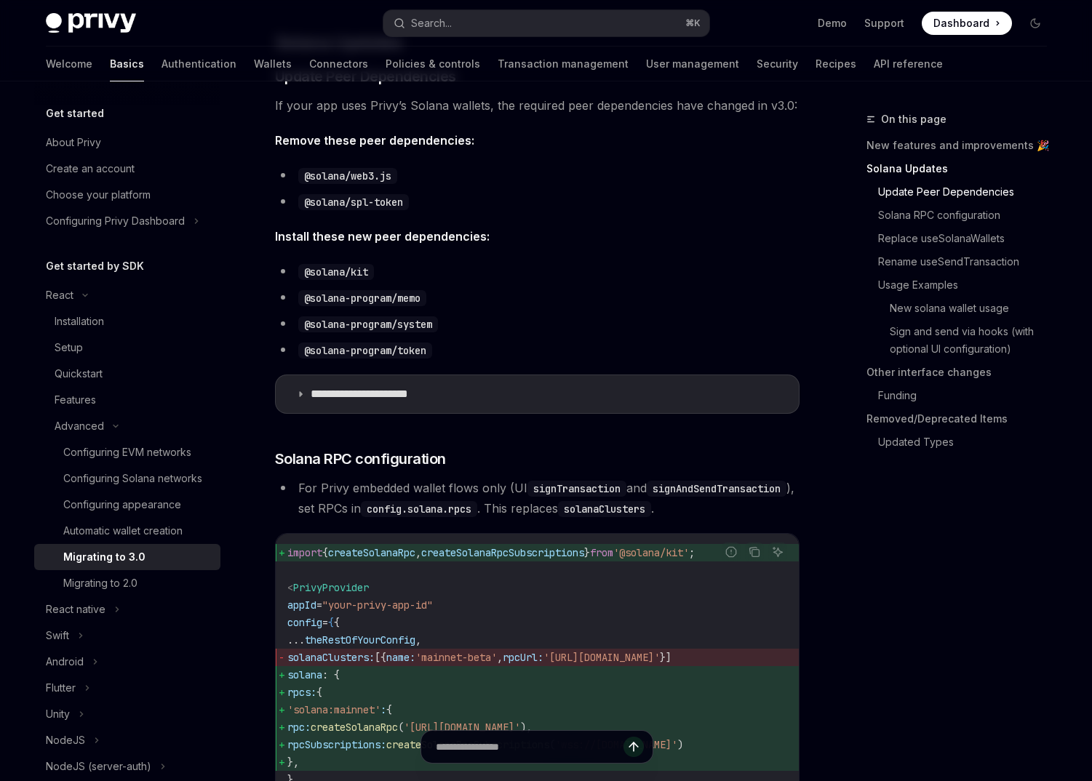
scroll to position [705, 0]
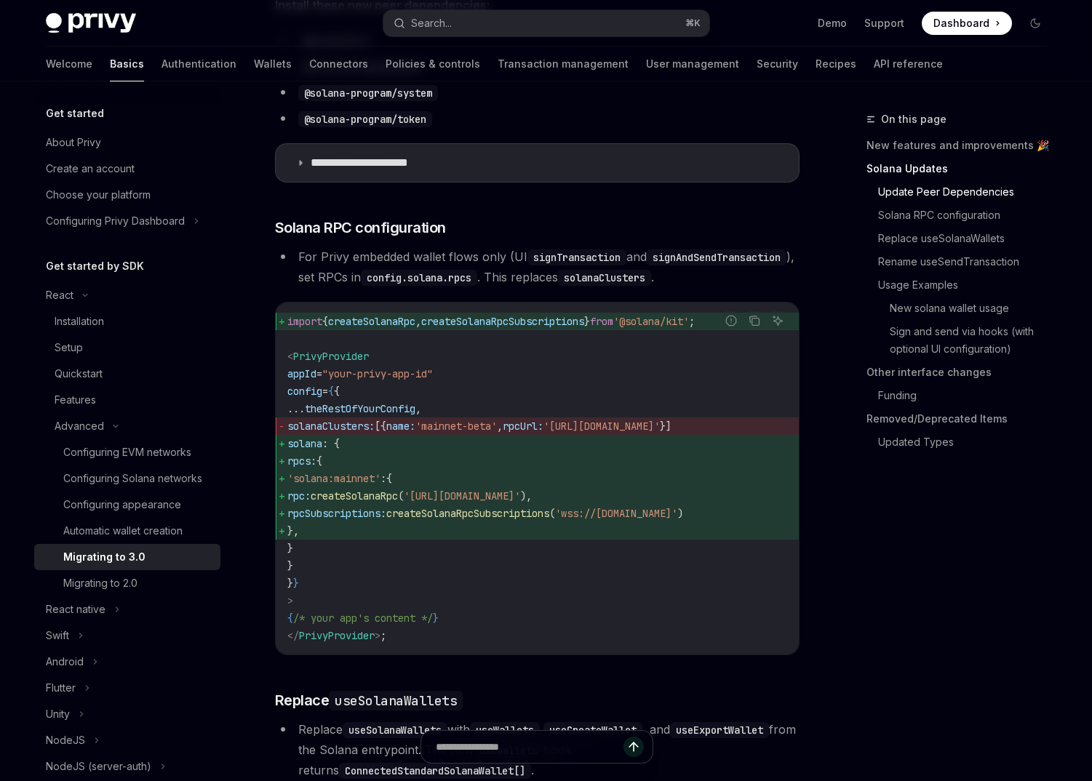
drag, startPoint x: 696, startPoint y: 515, endPoint x: 485, endPoint y: 518, distance: 210.3
click at [485, 503] on span "'[URL][DOMAIN_NAME]'" at bounding box center [462, 496] width 116 height 13
copy span "[URL][DOMAIN_NAME]"
click at [520, 503] on span "'[URL][DOMAIN_NAME]'" at bounding box center [462, 496] width 116 height 13
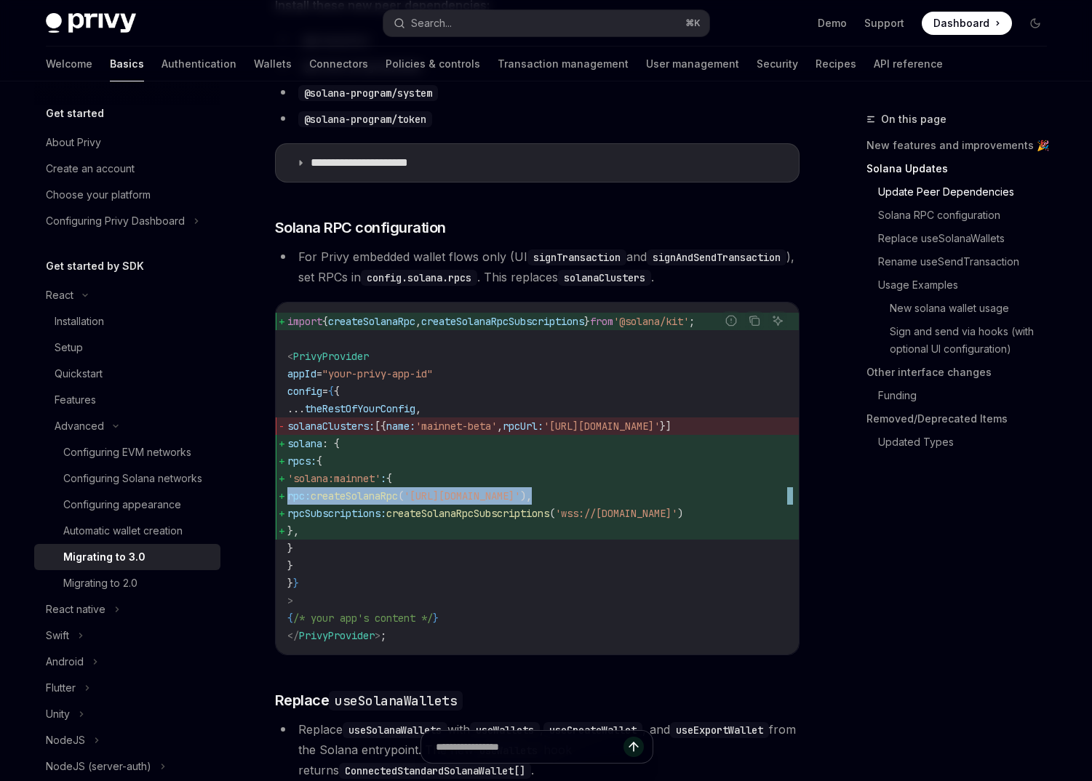
click at [520, 503] on span "'[URL][DOMAIN_NAME]'" at bounding box center [462, 496] width 116 height 13
type textarea "*"
